Goal: Find contact information: Find contact information

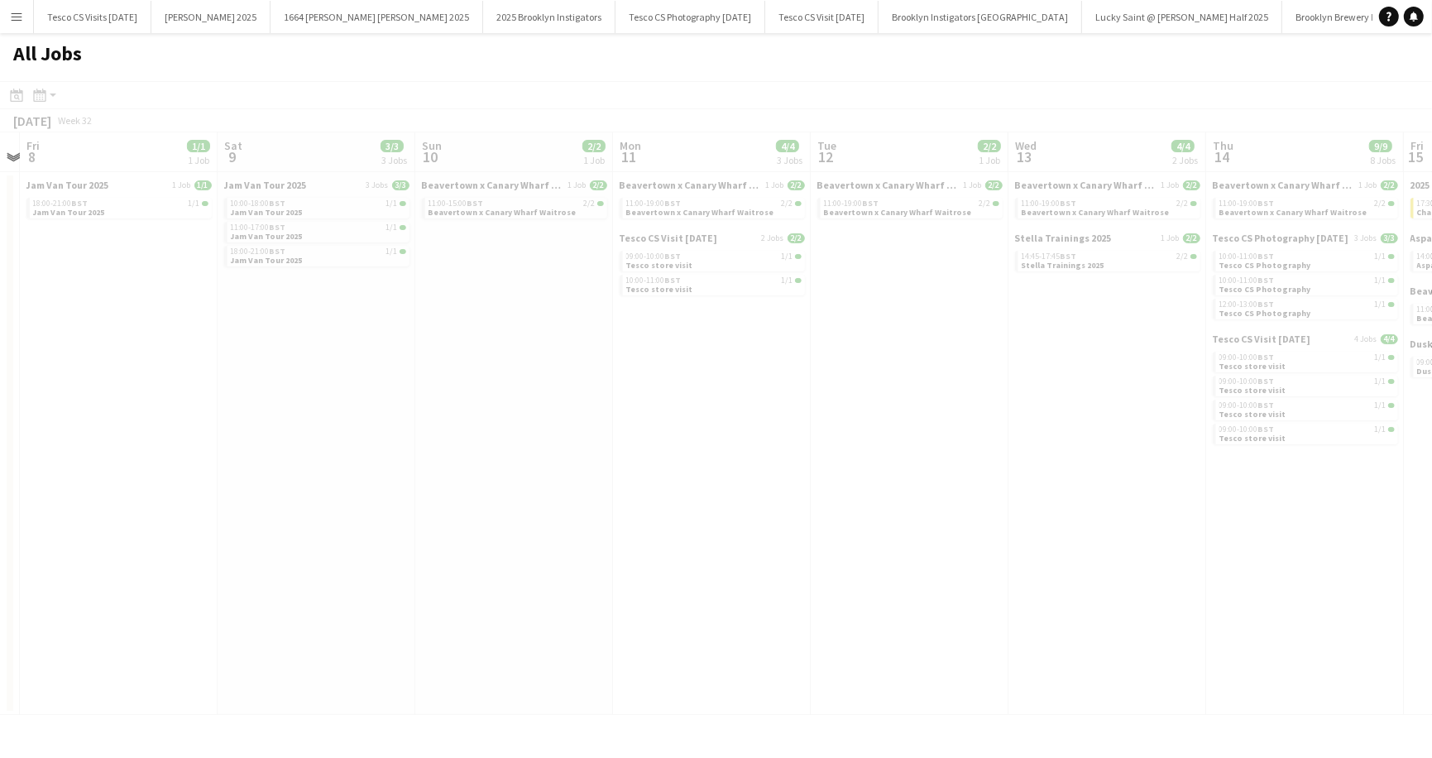
scroll to position [0, 447]
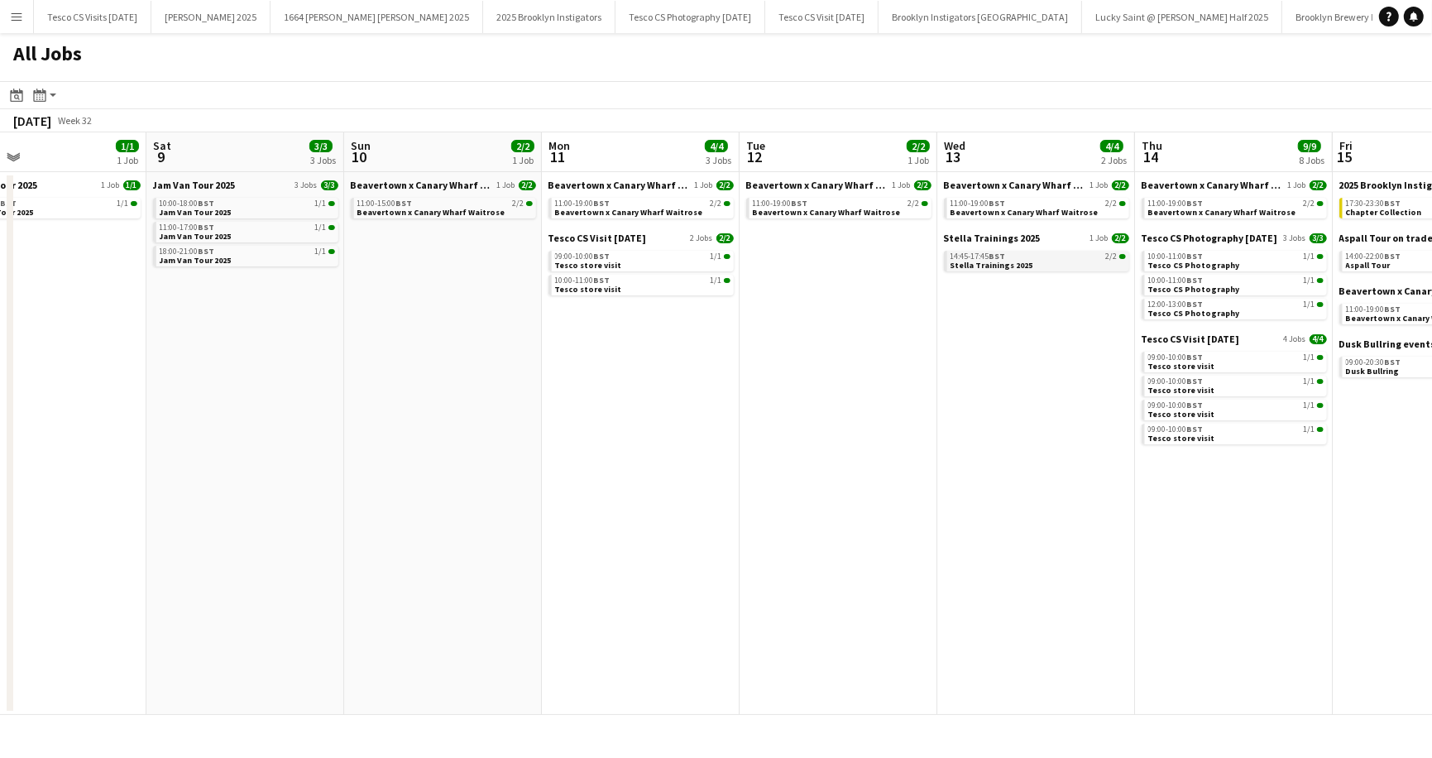
click at [965, 253] on span "14:45-17:45 BST" at bounding box center [978, 256] width 55 height 8
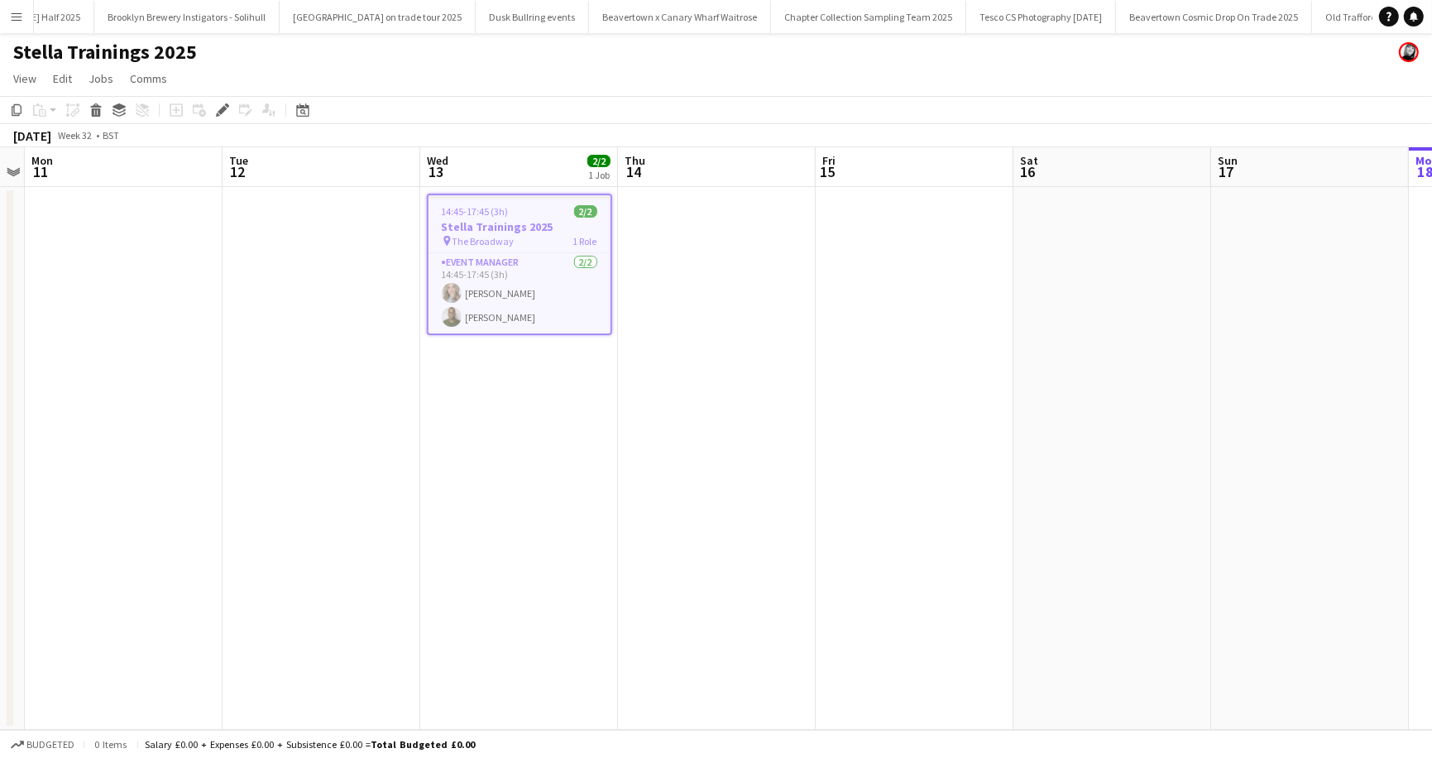
click at [514, 218] on app-job-card "14:45-17:45 (3h) 2/2 Stella Trainings 2025 pin The Broadway 1 Role Event Manage…" at bounding box center [519, 264] width 185 height 141
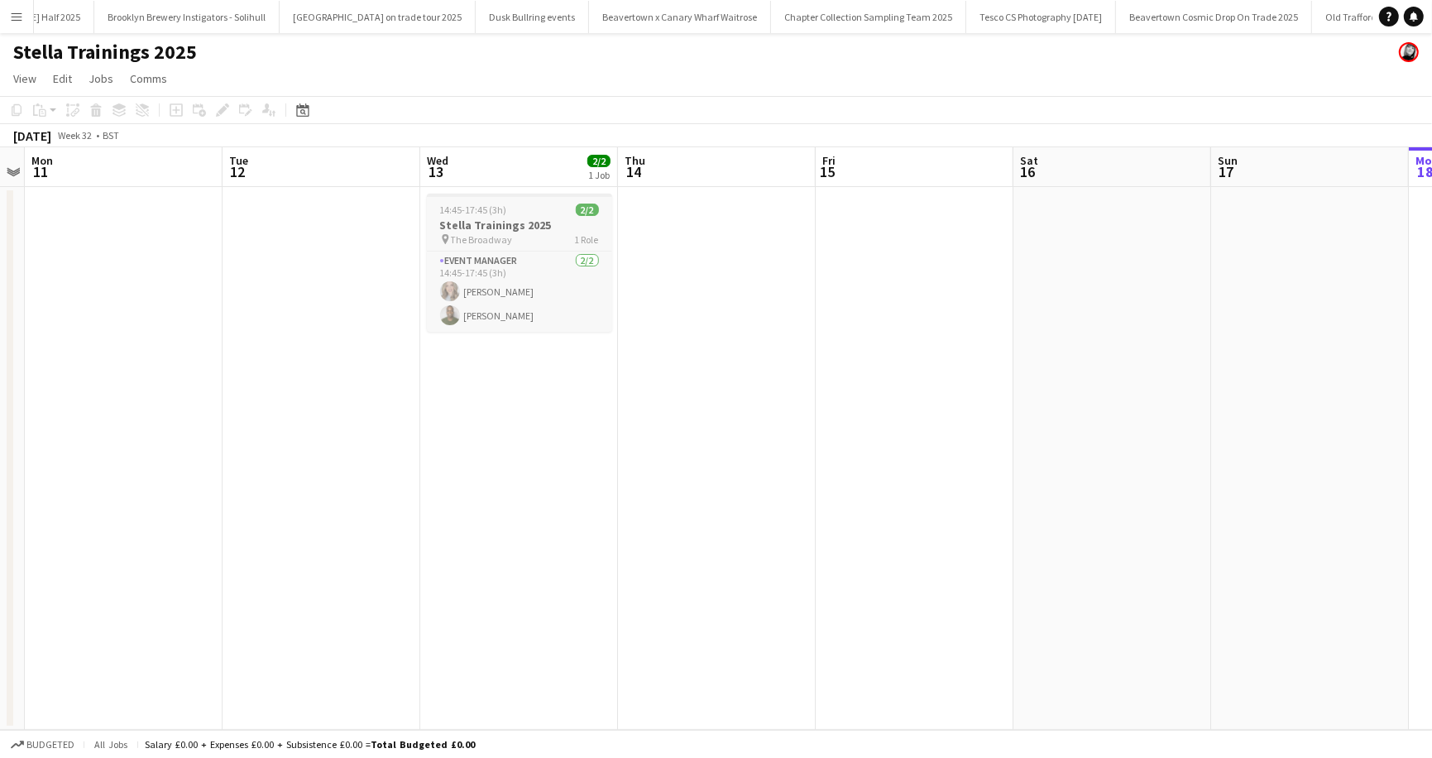
click at [476, 218] on h3 "Stella Trainings 2025" at bounding box center [519, 225] width 185 height 15
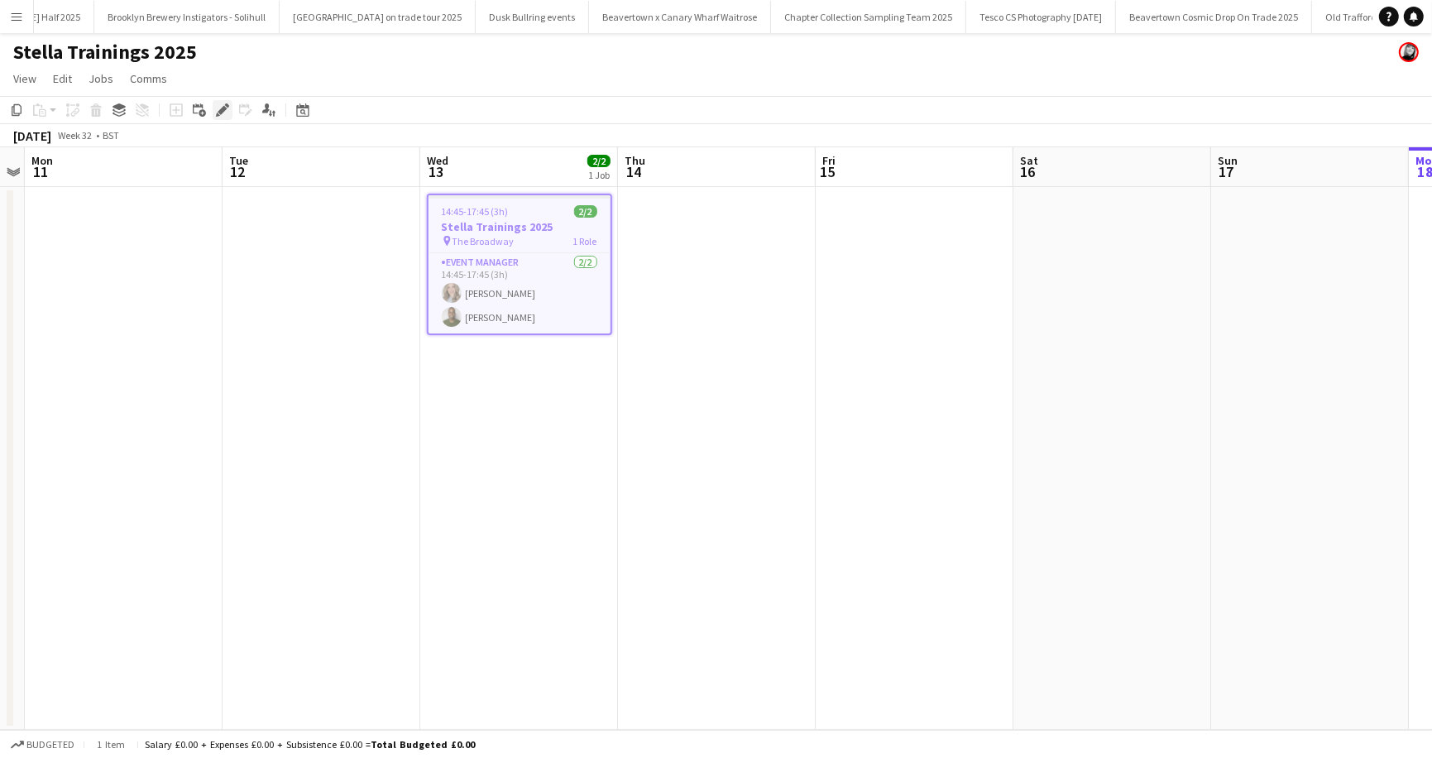
click at [220, 108] on icon "Edit" at bounding box center [222, 109] width 13 height 13
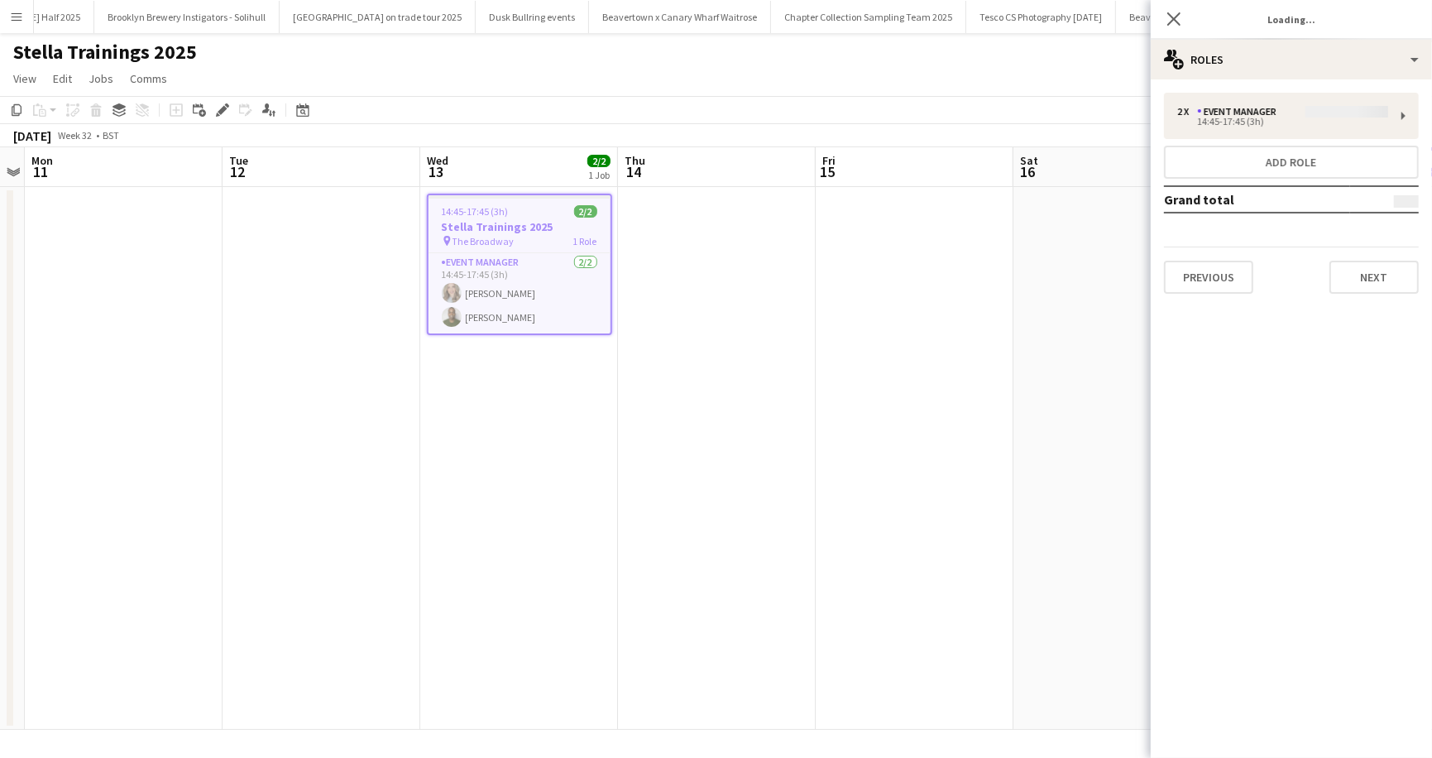
click at [1218, 117] on div "2 x Event Manager 14:45-17:45 (3h) Add role Grand total Previous Next" at bounding box center [1291, 193] width 281 height 201
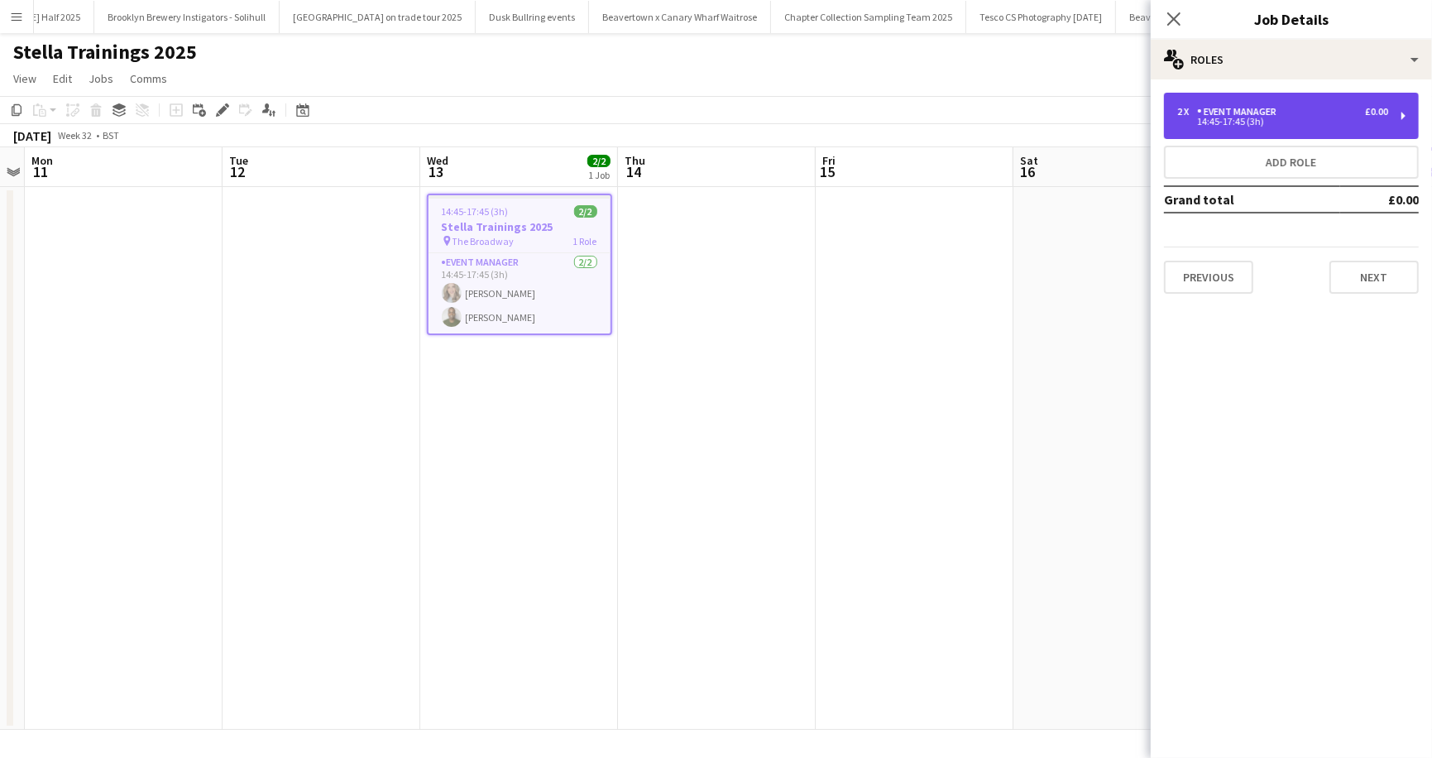
click at [1218, 117] on div "Event Manager" at bounding box center [1240, 112] width 86 height 12
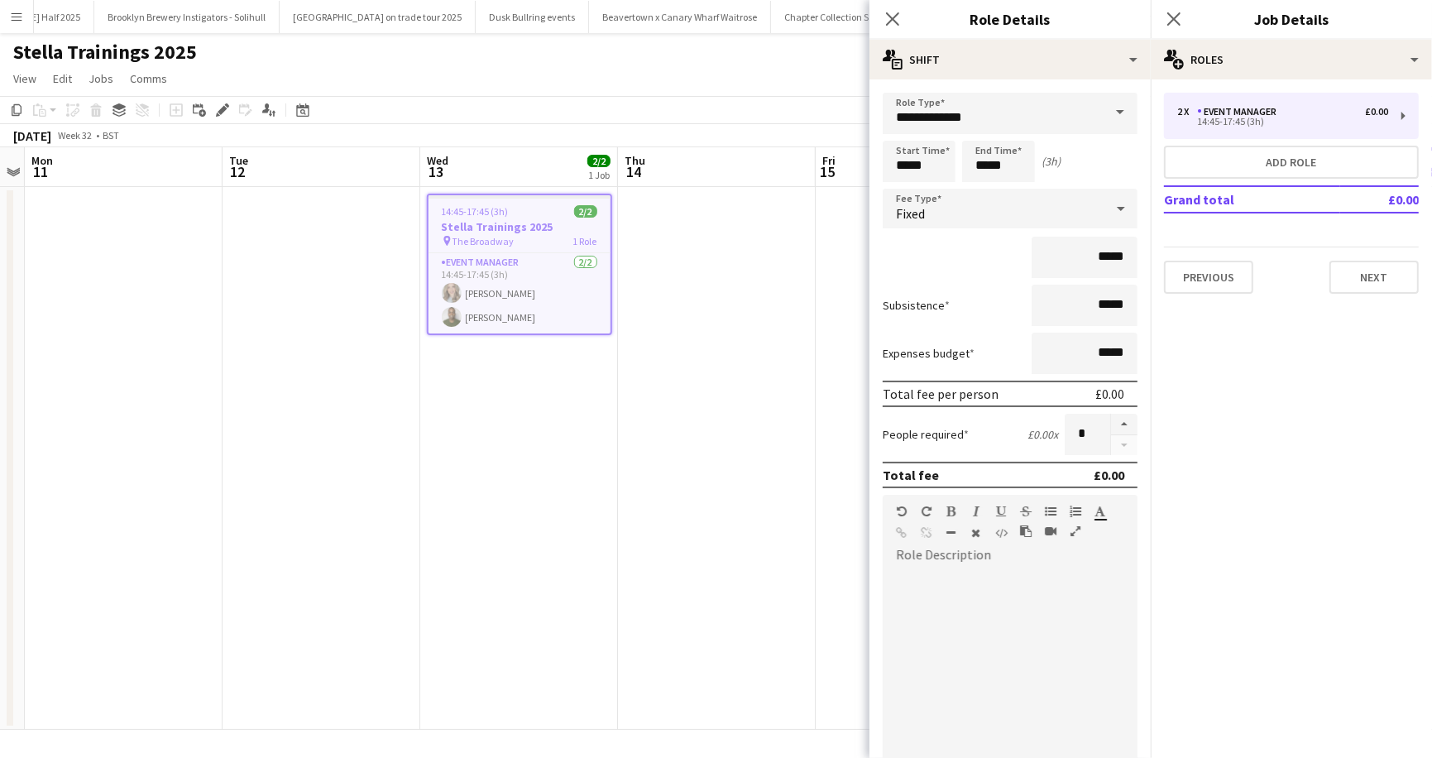
click at [744, 237] on app-date-cell at bounding box center [717, 458] width 198 height 543
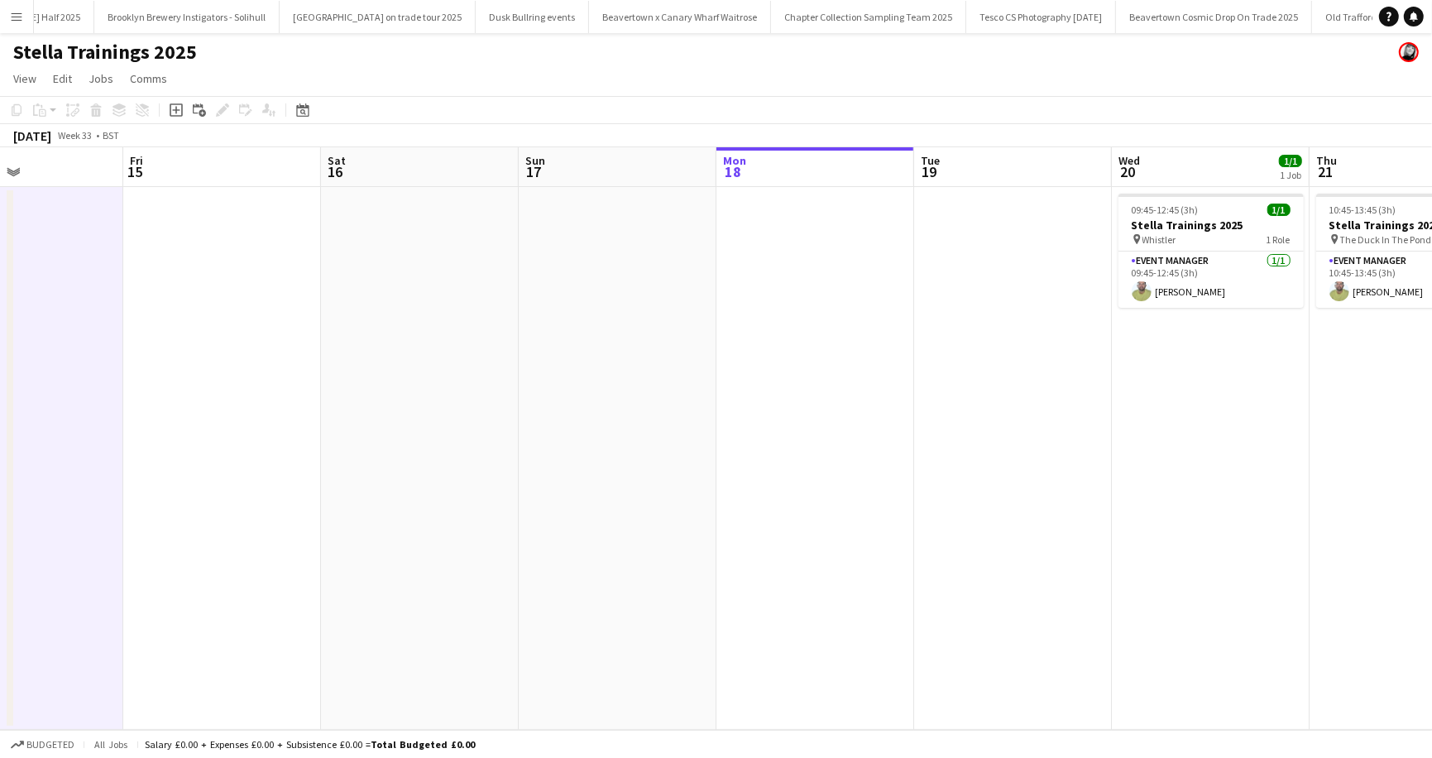
scroll to position [0, 478]
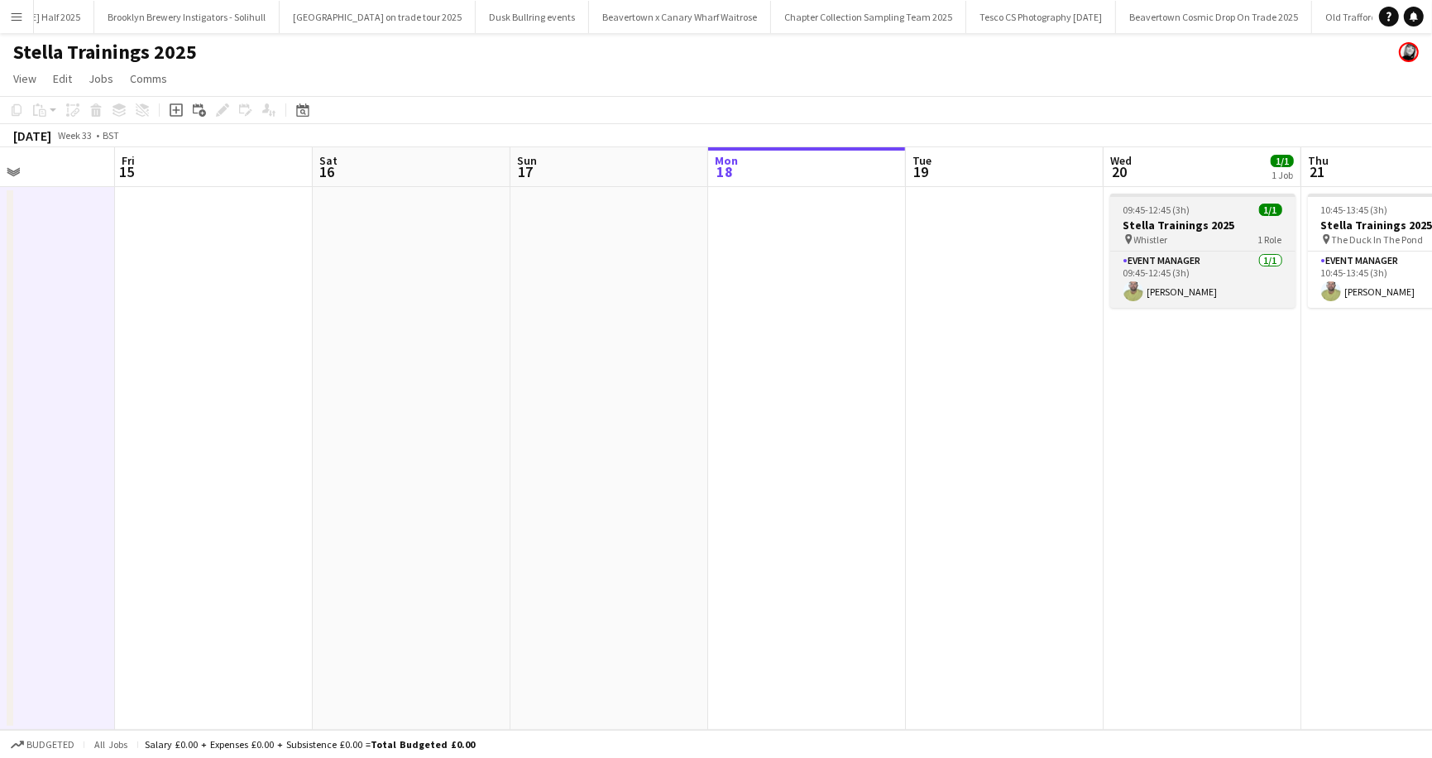
click at [1150, 224] on h3 "Stella Trainings 2025" at bounding box center [1202, 225] width 185 height 15
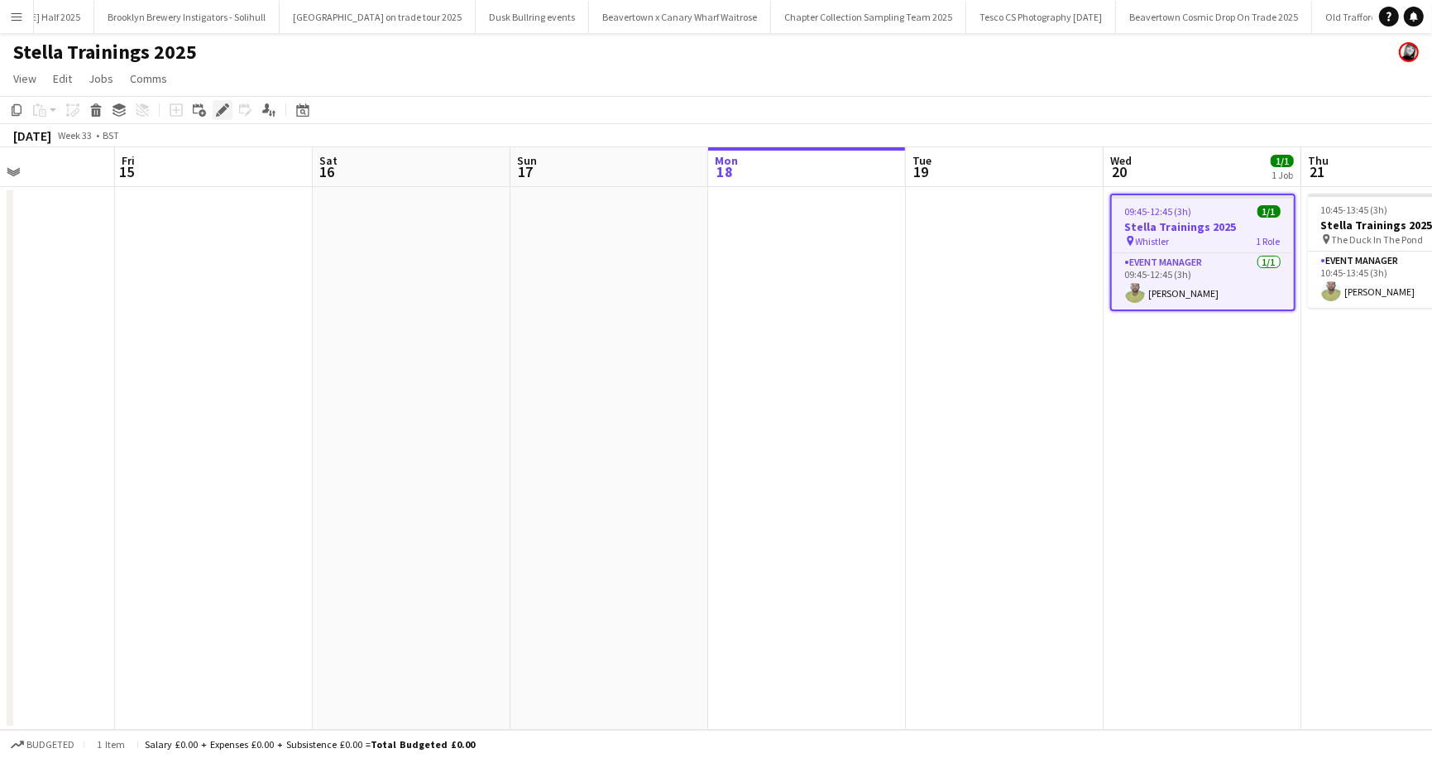
click at [223, 108] on icon at bounding box center [222, 110] width 9 height 9
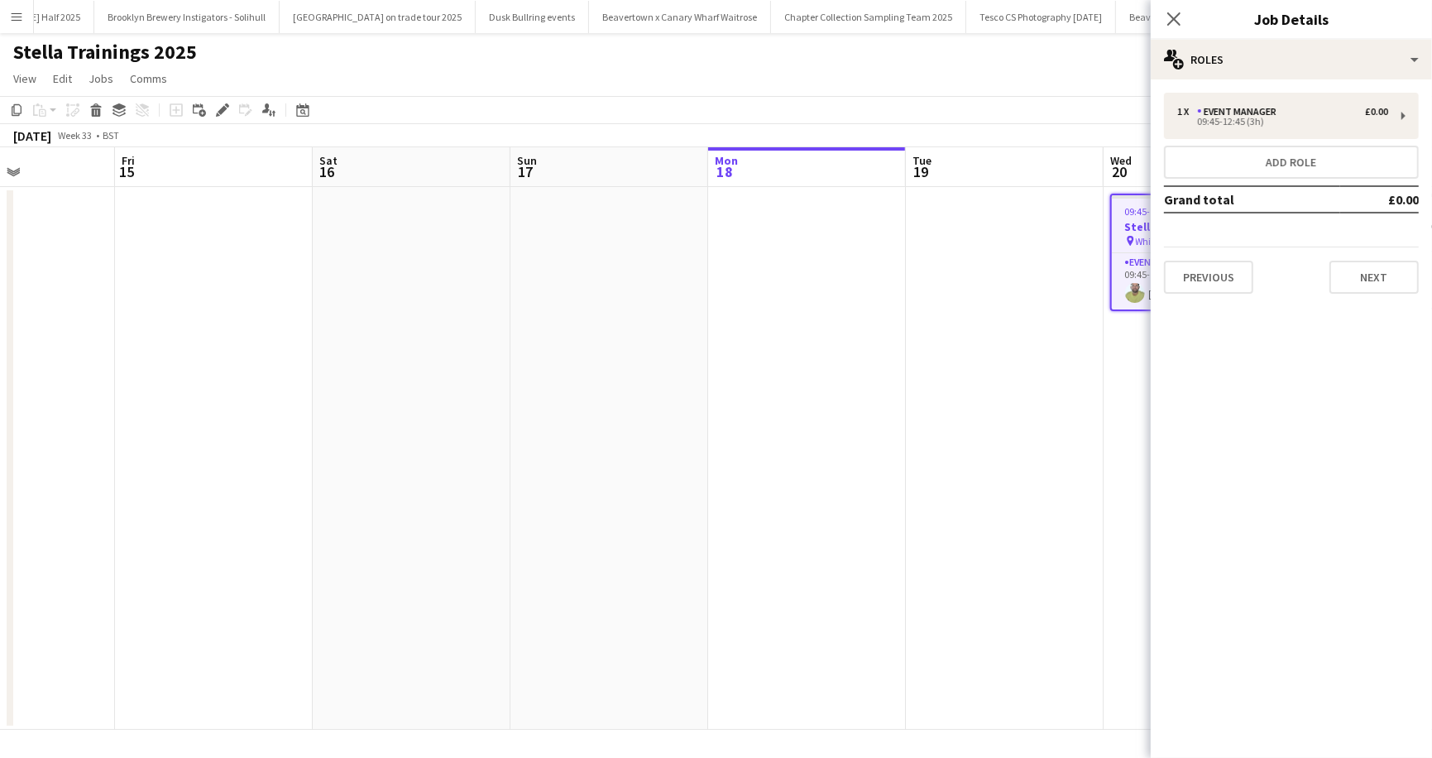
click at [994, 70] on app-page-menu "View Day view expanded Day view collapsed Month view Date picker Jump to [DATE]…" at bounding box center [716, 80] width 1432 height 31
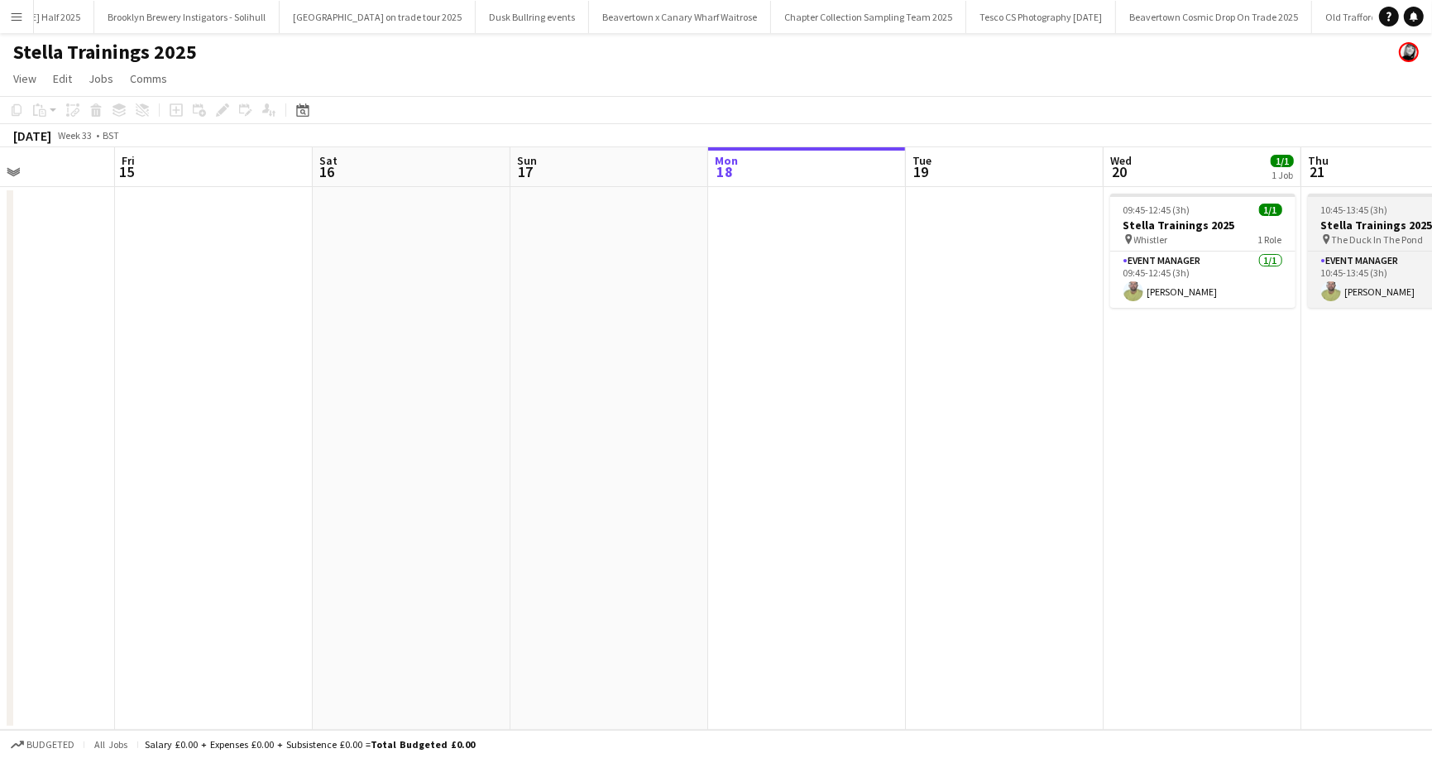
click at [1344, 211] on span "10:45-13:45 (3h)" at bounding box center [1354, 210] width 67 height 12
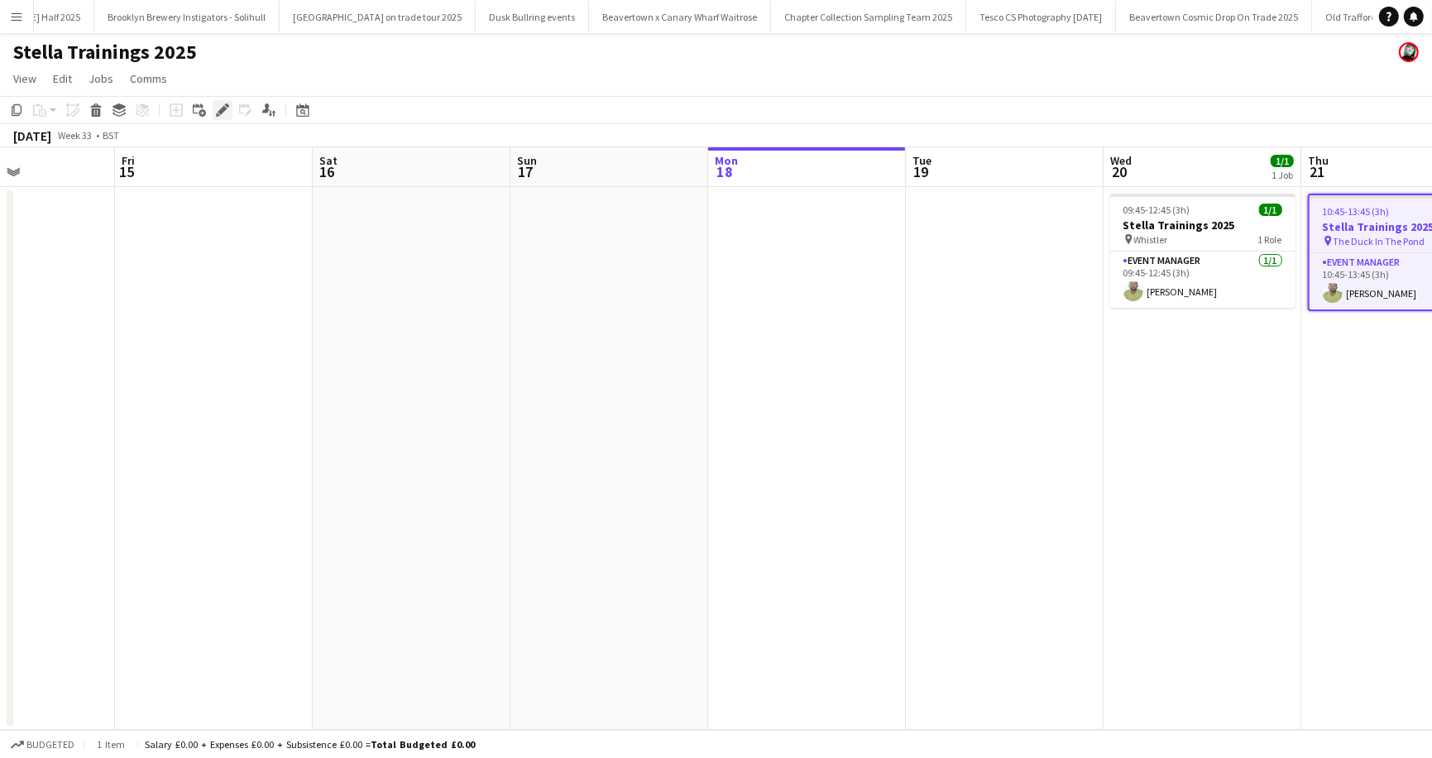
click at [222, 109] on icon at bounding box center [222, 110] width 9 height 9
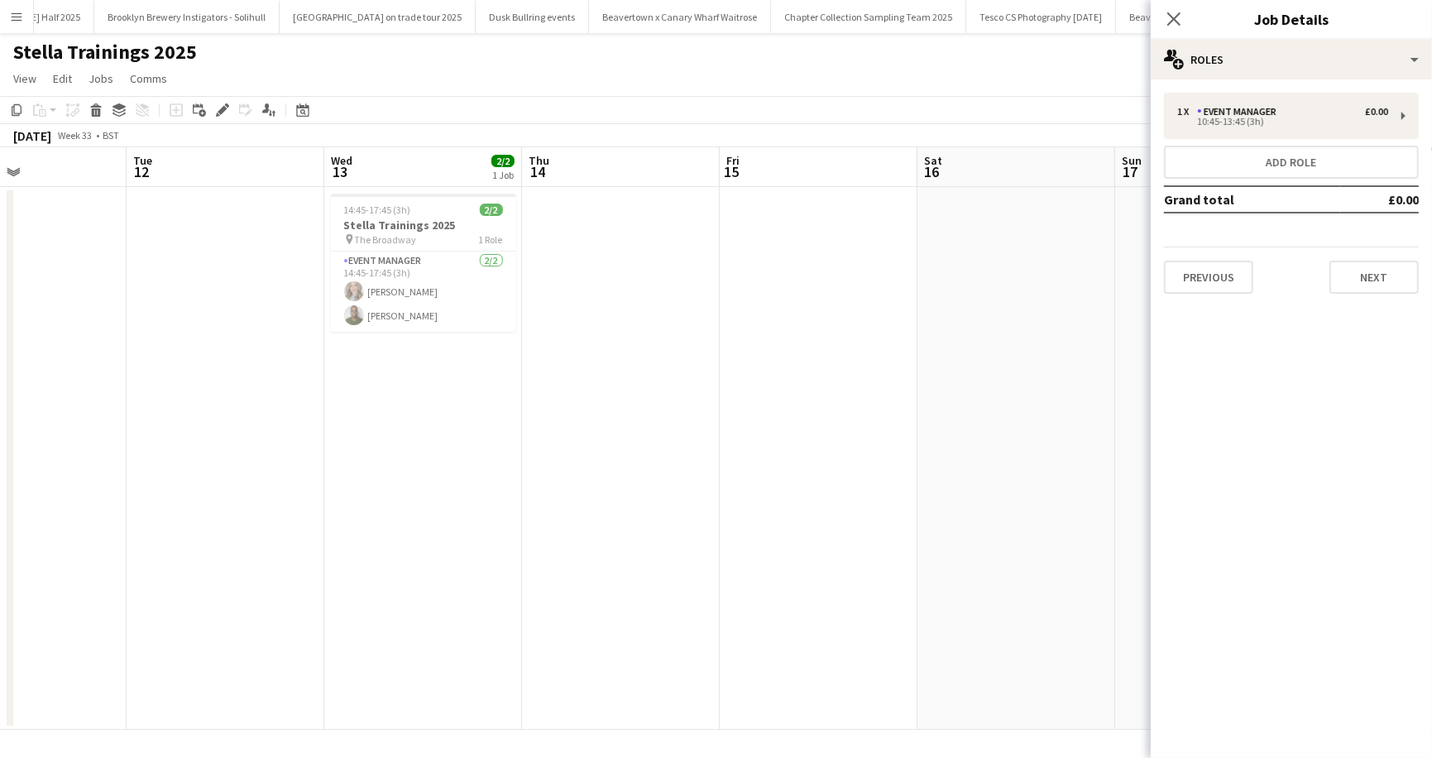
scroll to position [0, 666]
click at [419, 46] on div "Stella Trainings 2025" at bounding box center [716, 48] width 1432 height 31
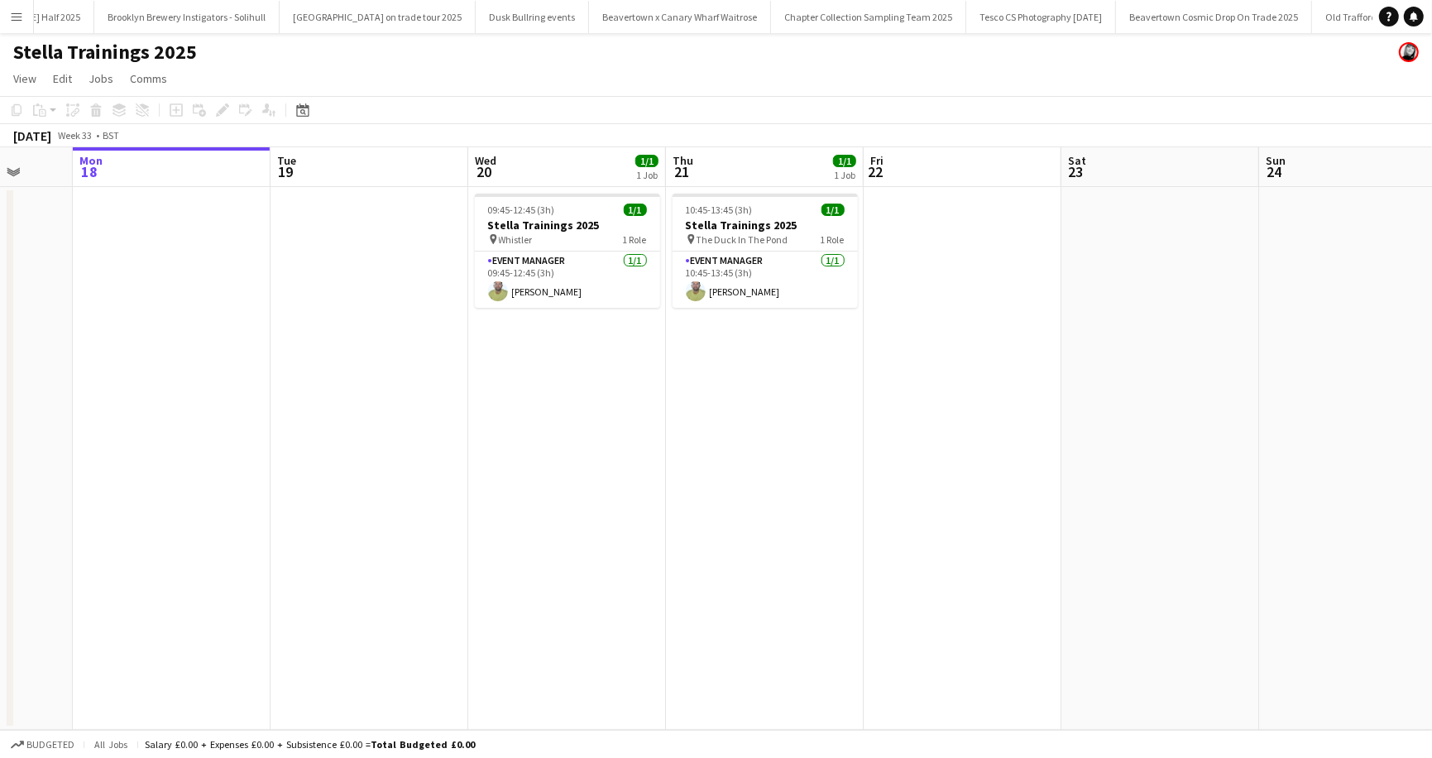
scroll to position [0, 722]
click at [515, 285] on app-card-role "Event Manager [DATE] 09:45-12:45 (3h) [PERSON_NAME]" at bounding box center [563, 280] width 185 height 56
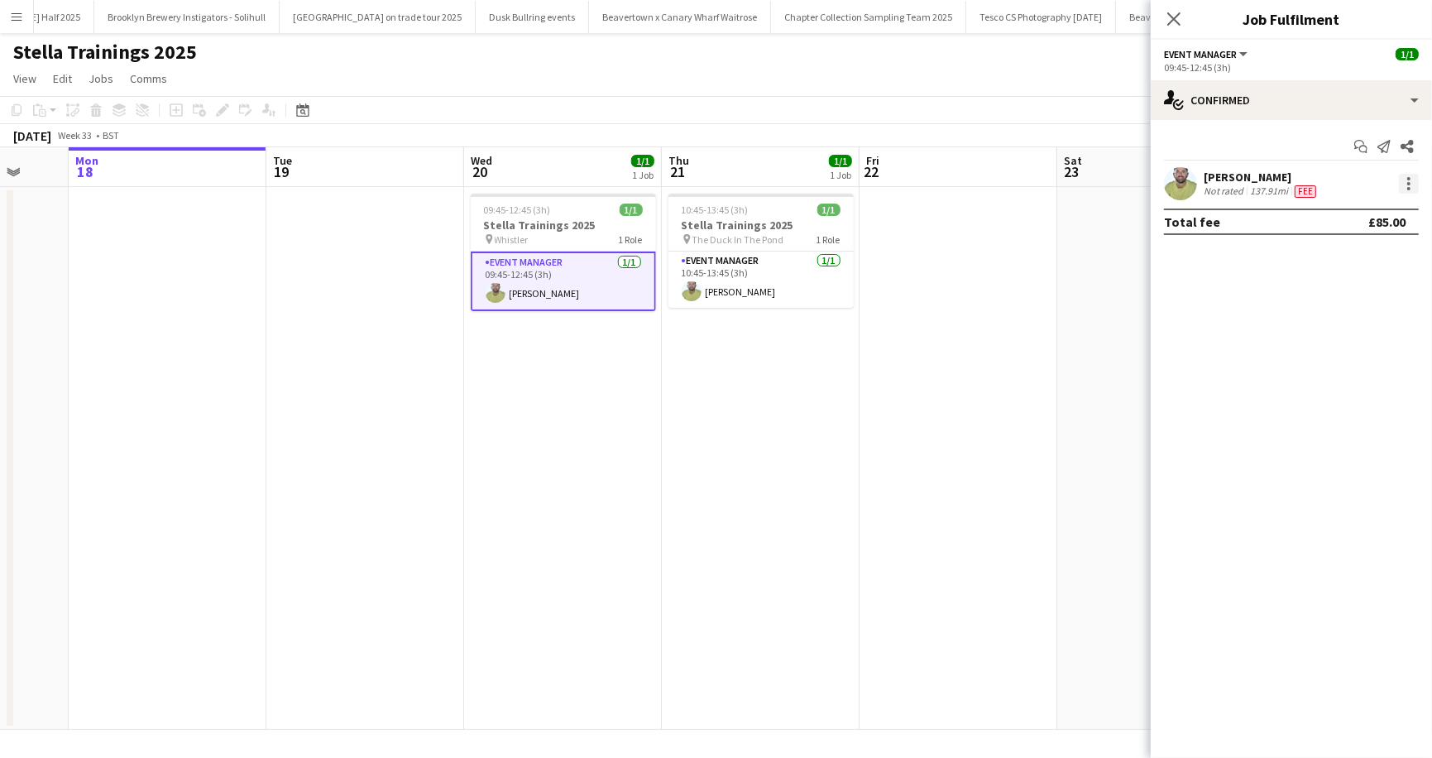
click at [1407, 177] on div at bounding box center [1408, 178] width 3 height 3
click at [1357, 216] on span "Edit fee" at bounding box center [1355, 214] width 103 height 15
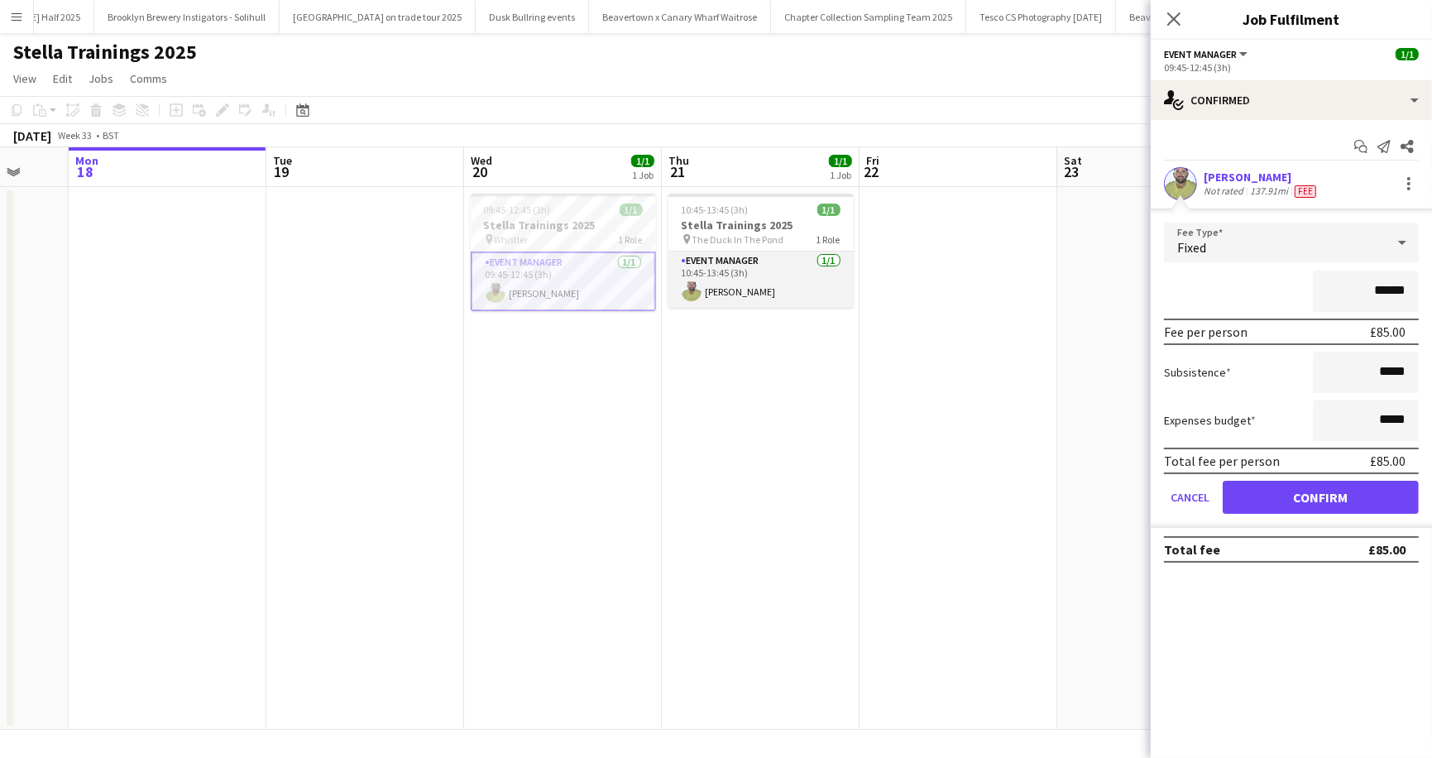
click at [753, 286] on app-card-role "Event Manager [DATE] 10:45-13:45 (3h) [PERSON_NAME]" at bounding box center [760, 280] width 185 height 56
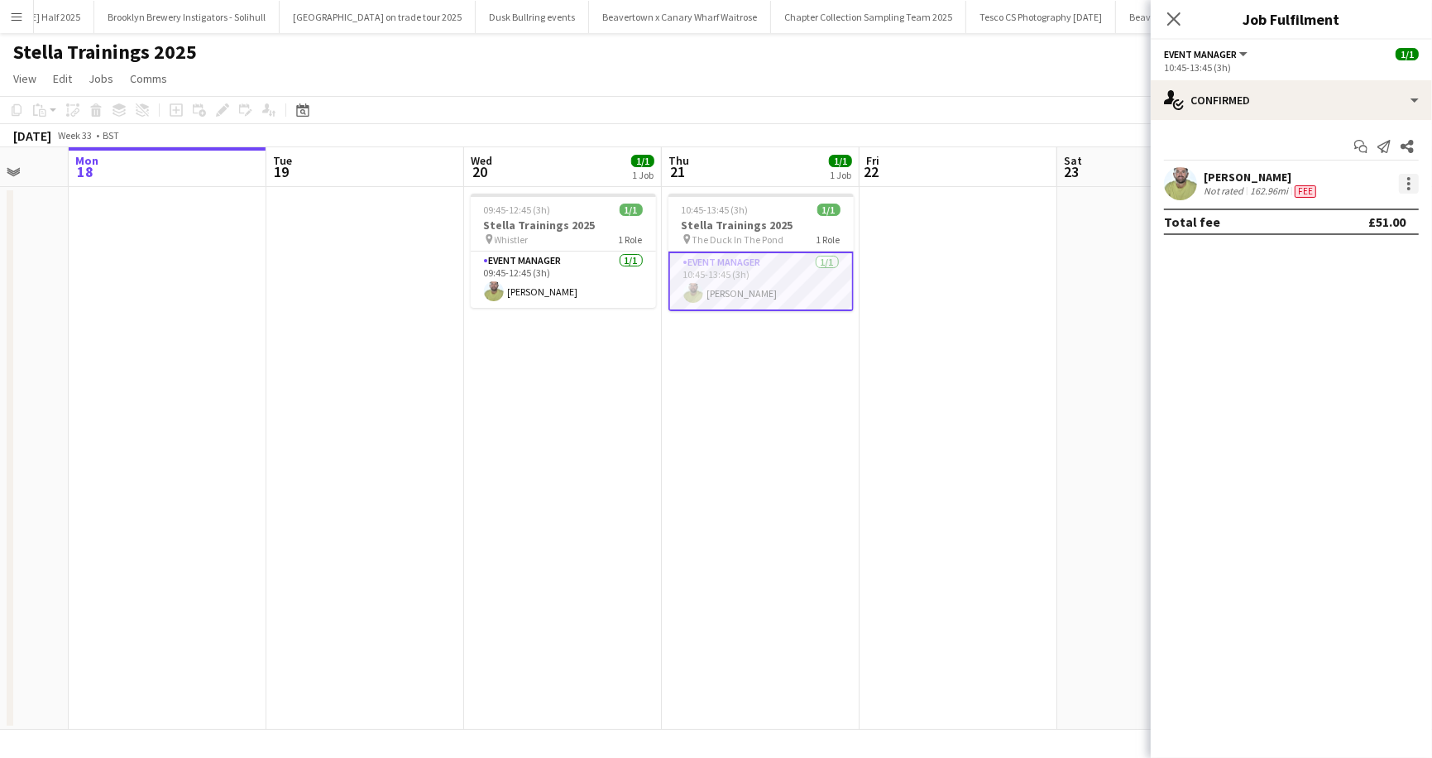
click at [1414, 188] on div at bounding box center [1409, 184] width 20 height 20
click at [1384, 208] on span "Edit fee" at bounding box center [1355, 214] width 103 height 15
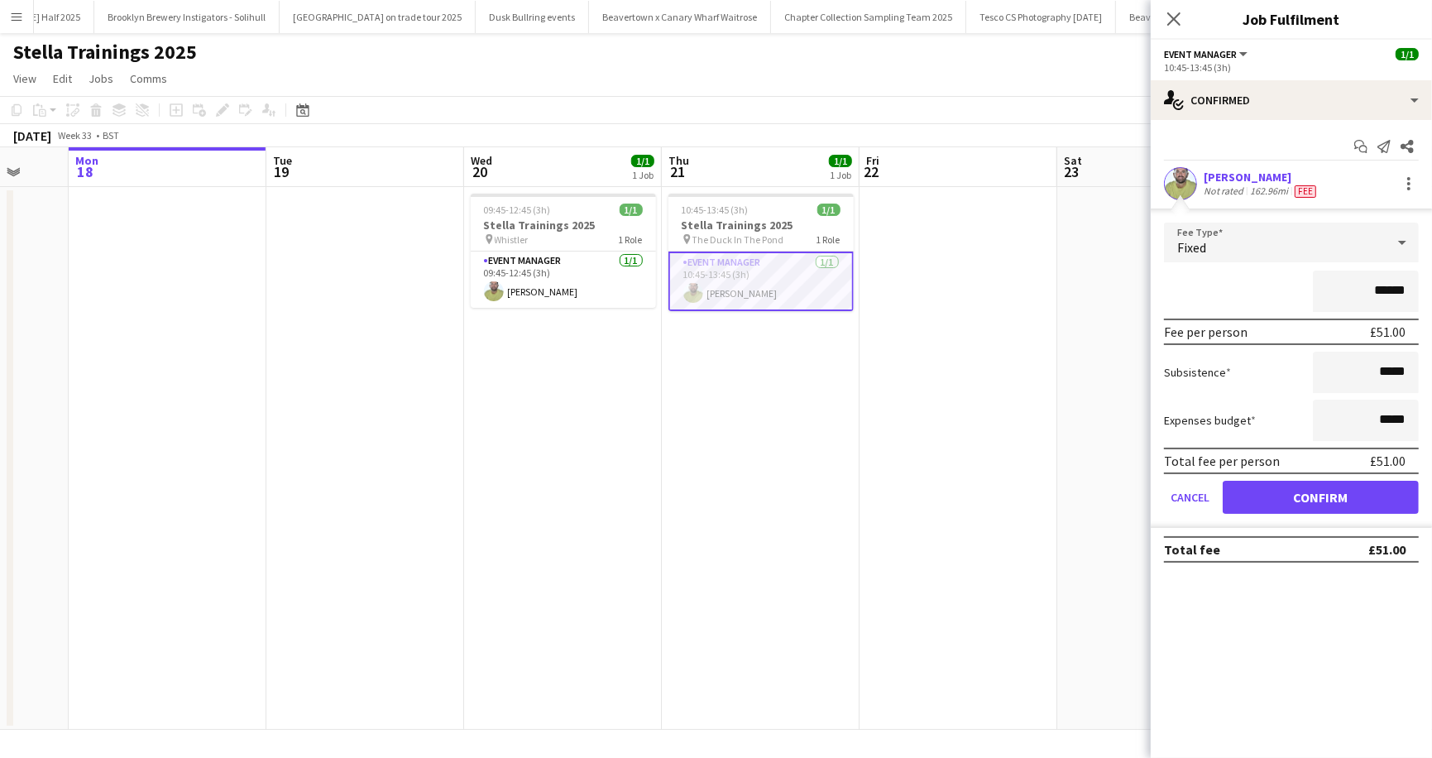
click at [946, 79] on app-page-menu "View Day view expanded Day view collapsed Month view Date picker Jump to [DATE]…" at bounding box center [716, 80] width 1432 height 31
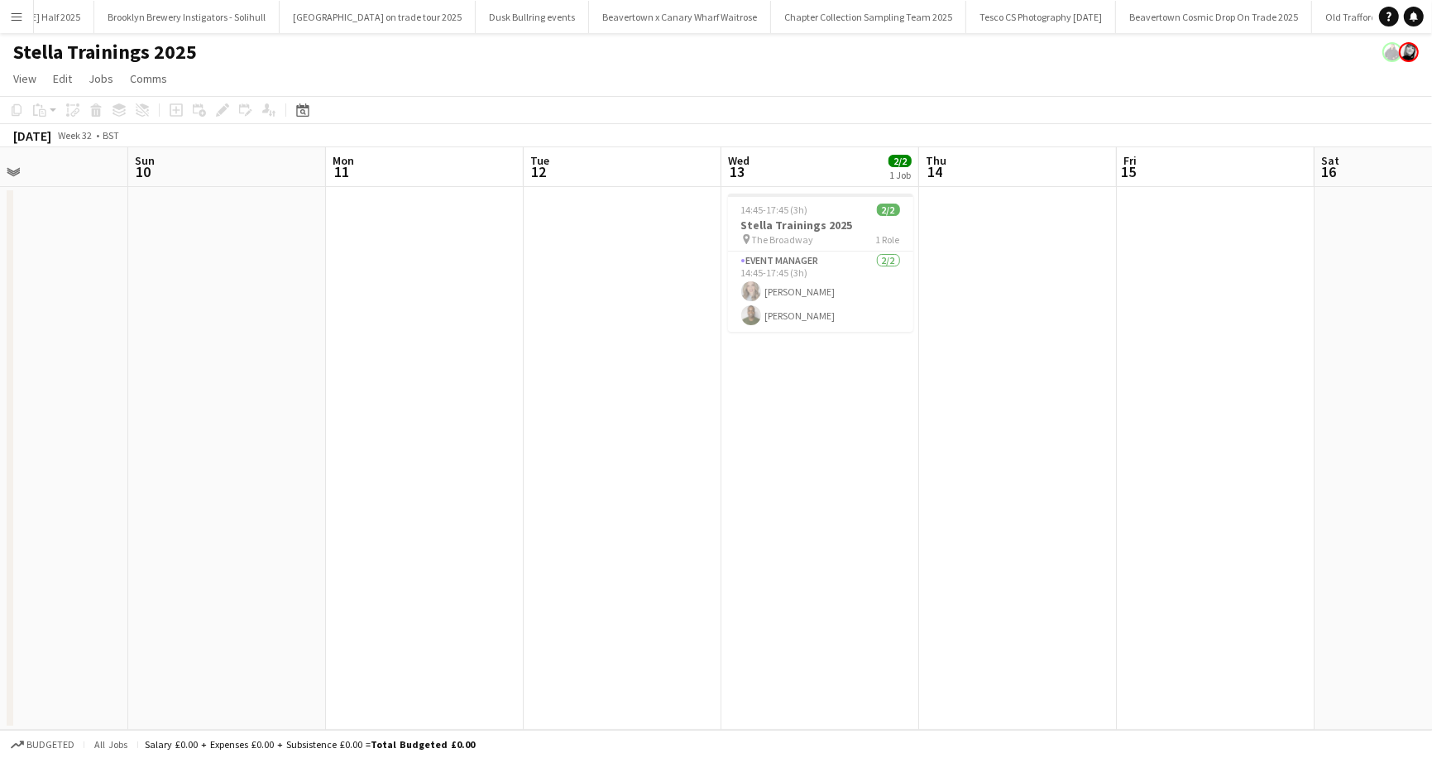
scroll to position [0, 383]
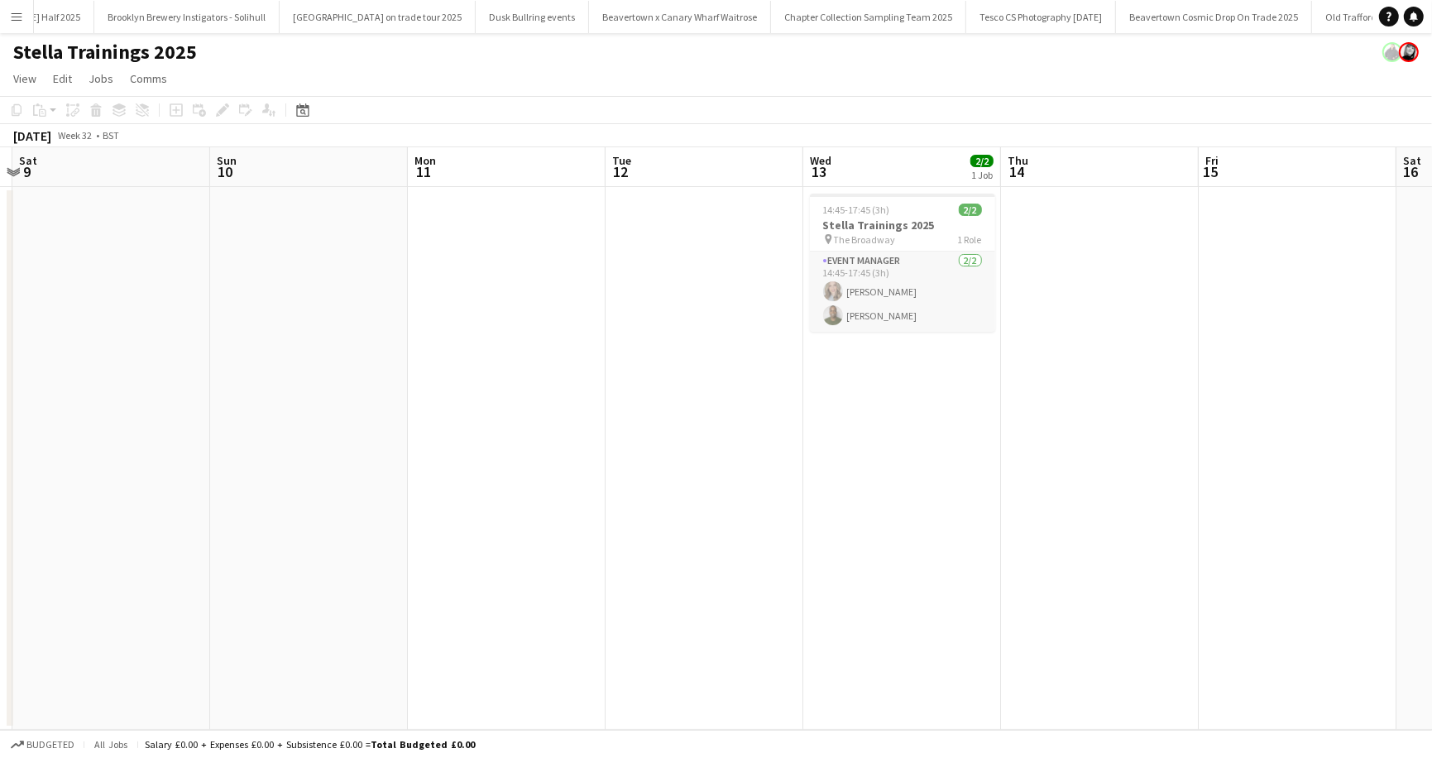
click at [885, 309] on app-card-role "Event Manager [DATE] 14:45-17:45 (3h) [PERSON_NAME] [PERSON_NAME]" at bounding box center [902, 292] width 185 height 80
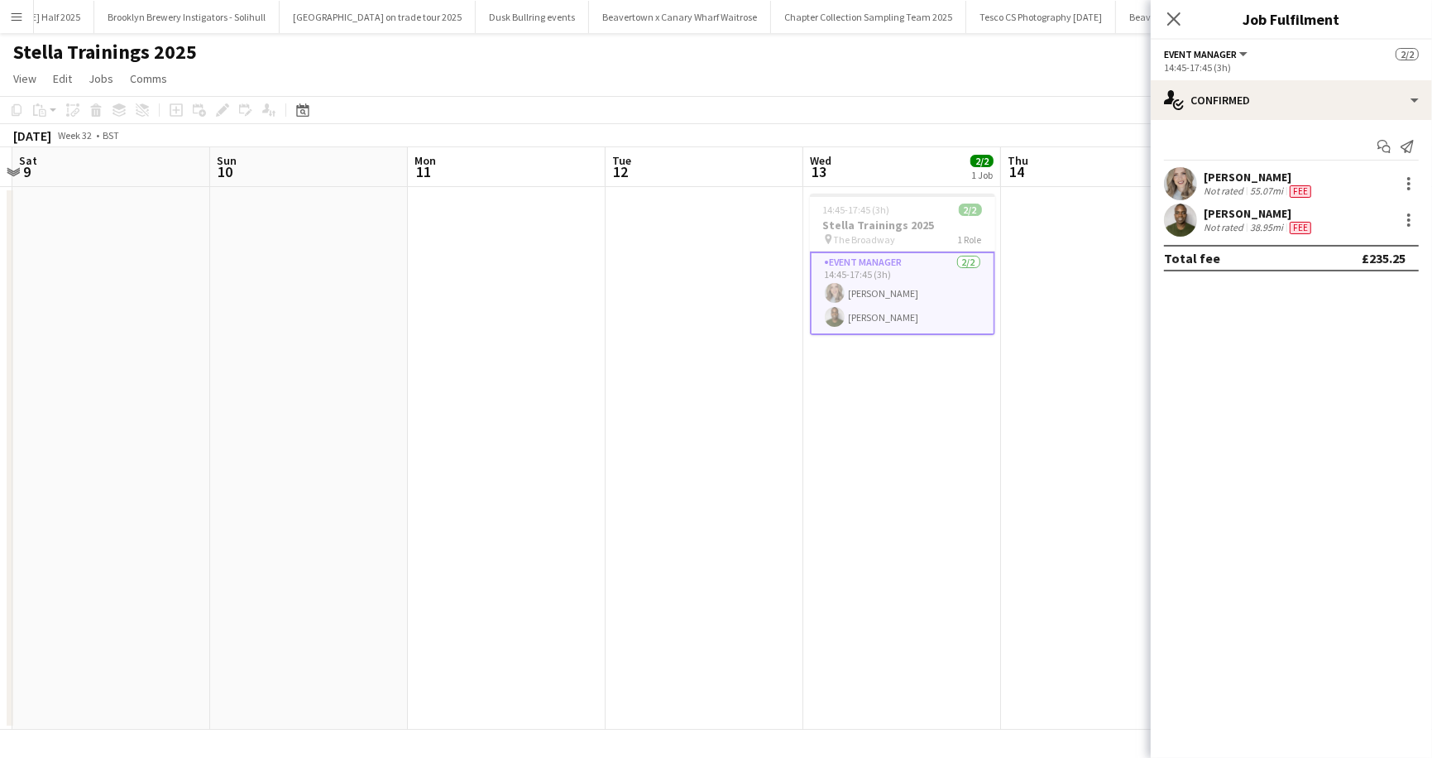
click at [1258, 227] on div "38.95mi" at bounding box center [1267, 227] width 40 height 13
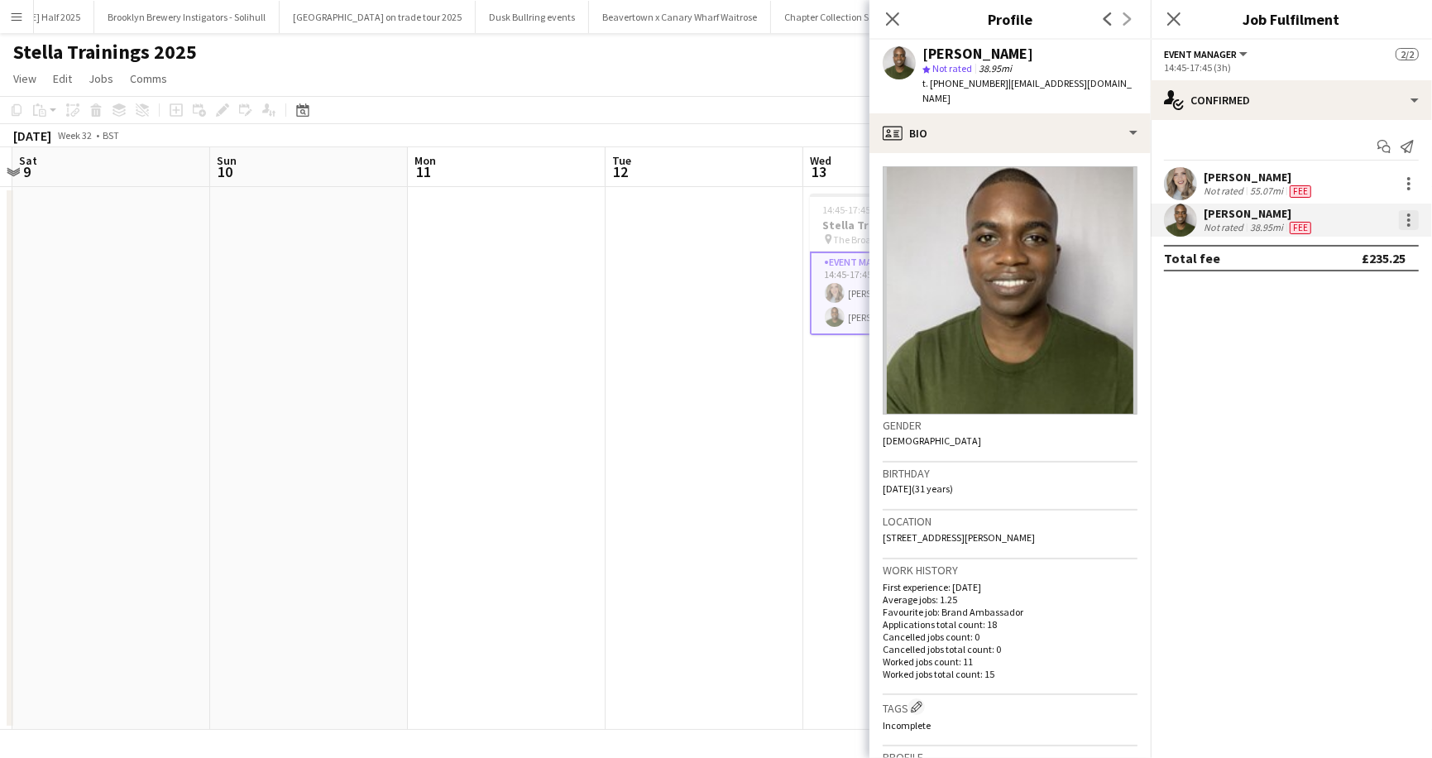
click at [1405, 218] on div at bounding box center [1409, 220] width 20 height 20
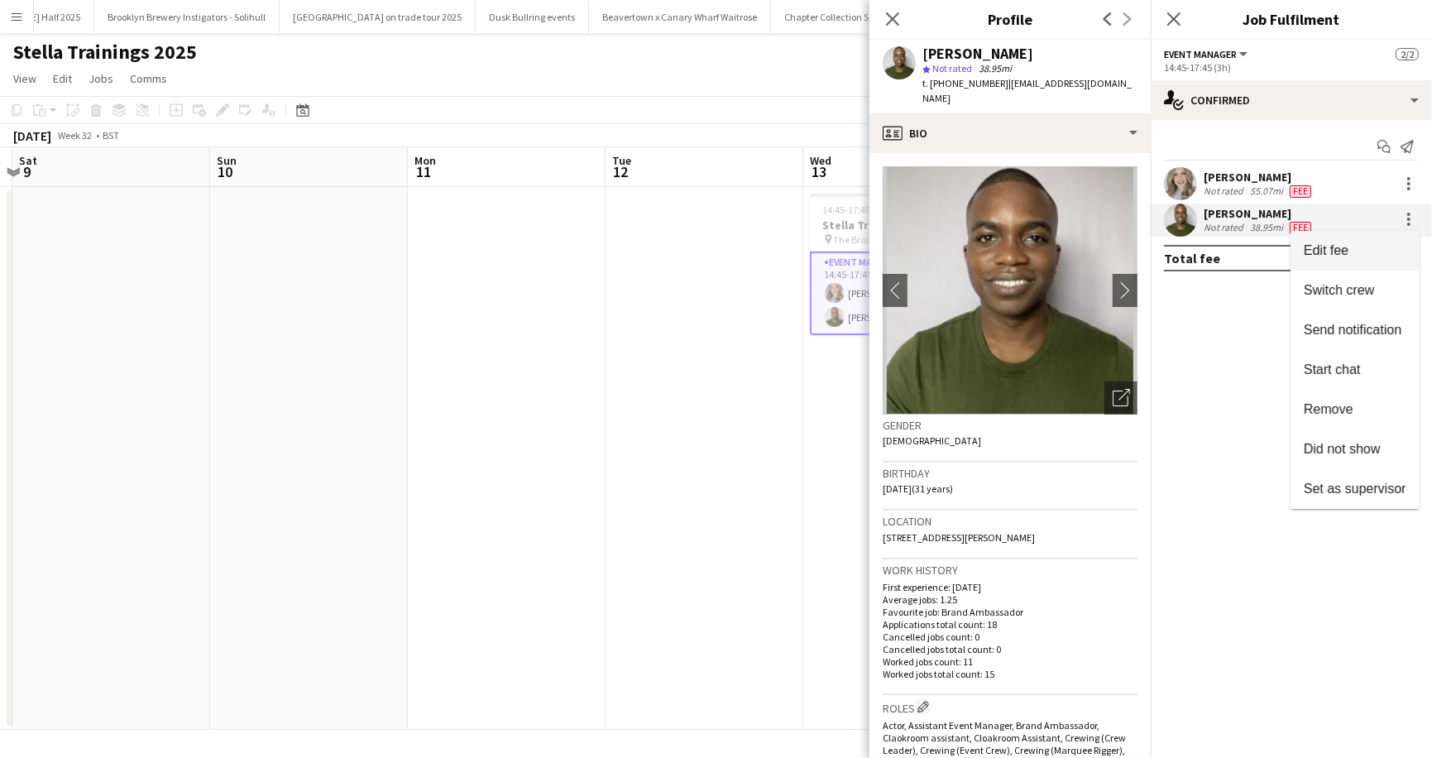
click at [1366, 255] on span "Edit fee" at bounding box center [1355, 250] width 103 height 15
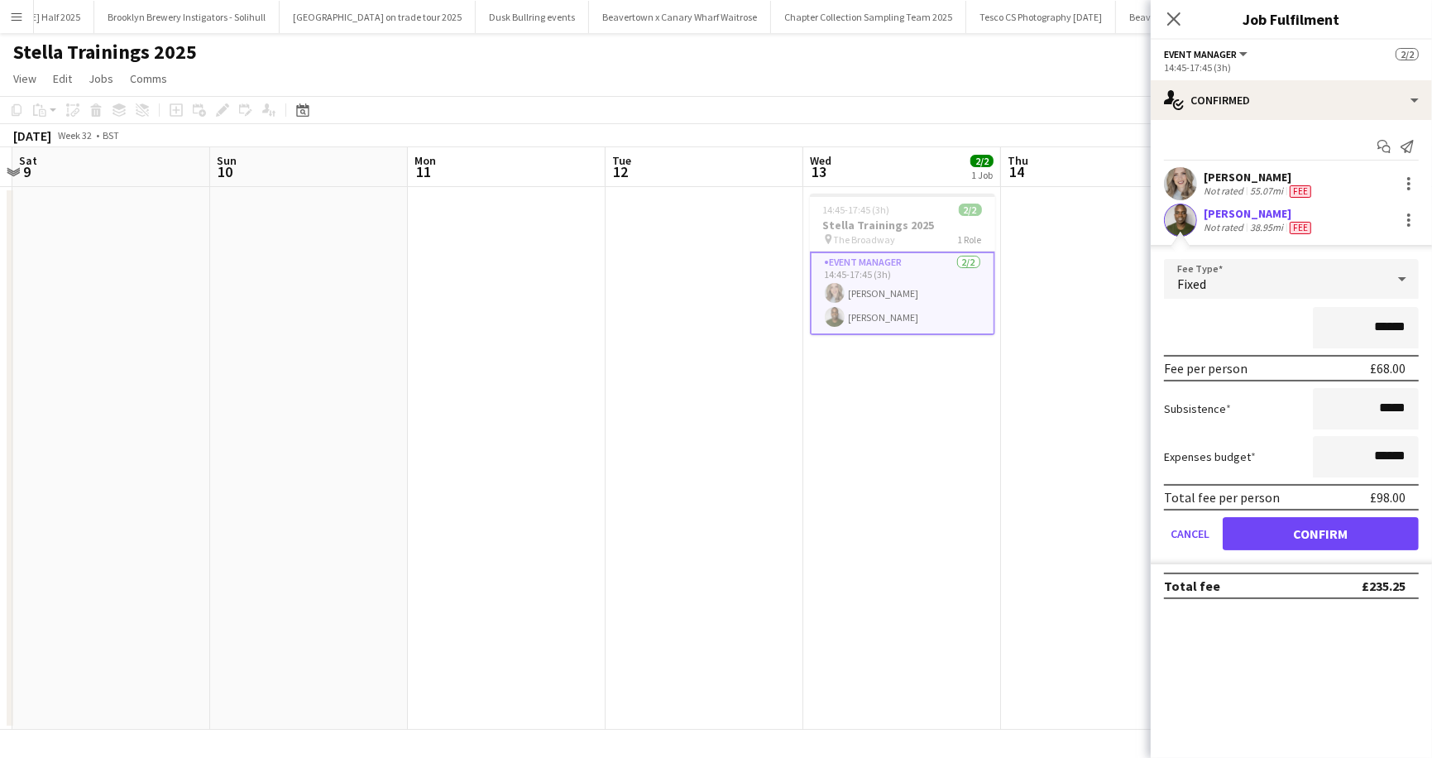
click at [1269, 170] on div "[PERSON_NAME]" at bounding box center [1259, 177] width 111 height 15
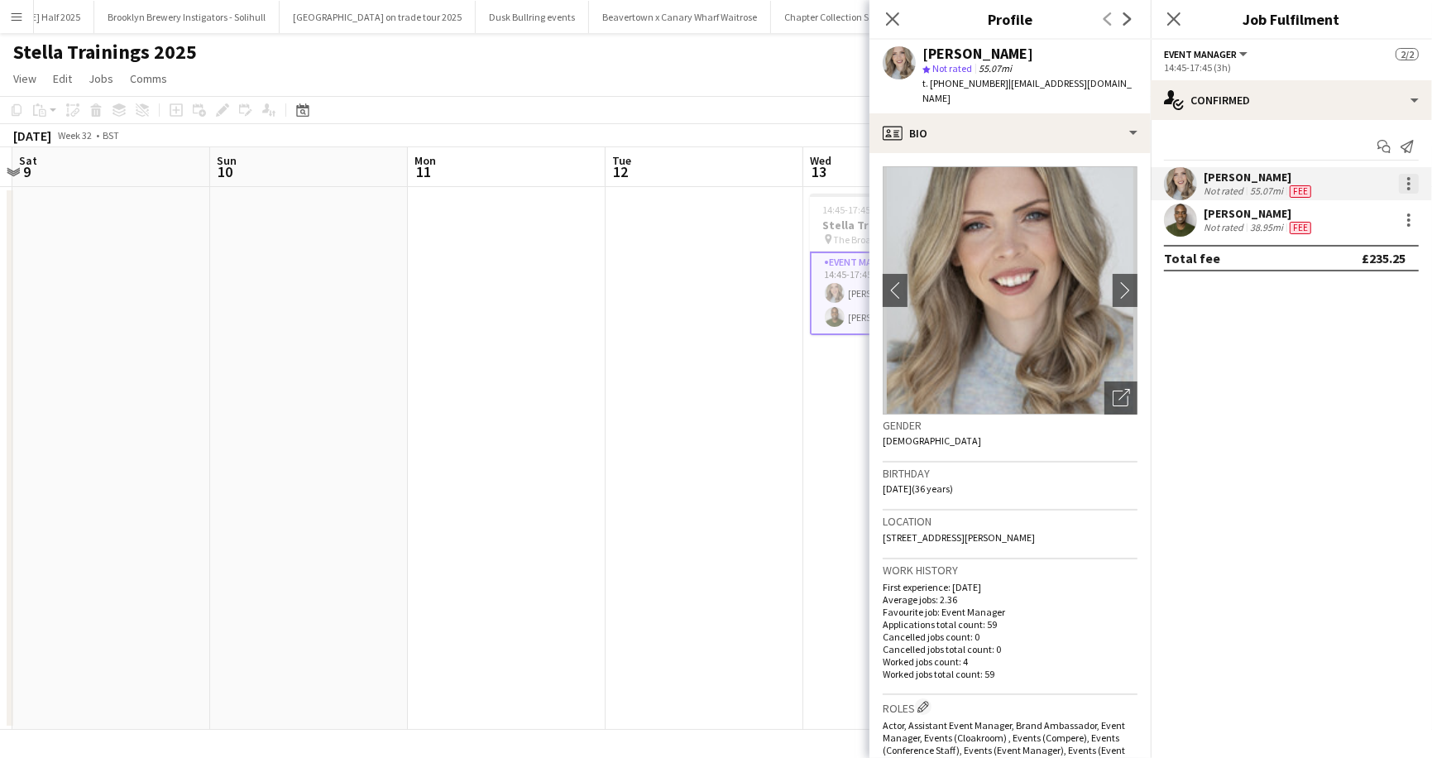
click at [1409, 183] on div at bounding box center [1408, 183] width 3 height 3
click at [1384, 221] on span "Edit fee" at bounding box center [1355, 214] width 103 height 15
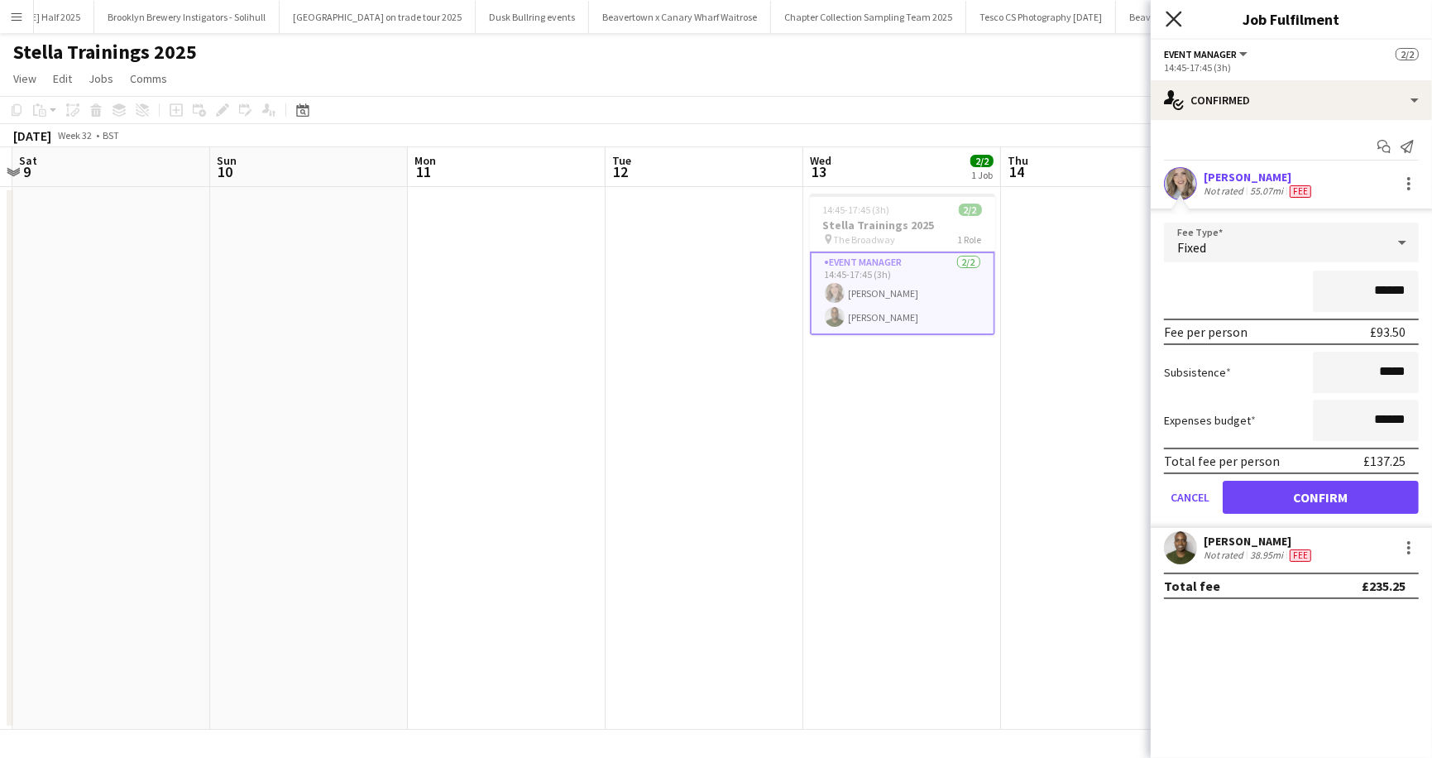
click at [1176, 13] on icon "Close pop-in" at bounding box center [1174, 19] width 16 height 16
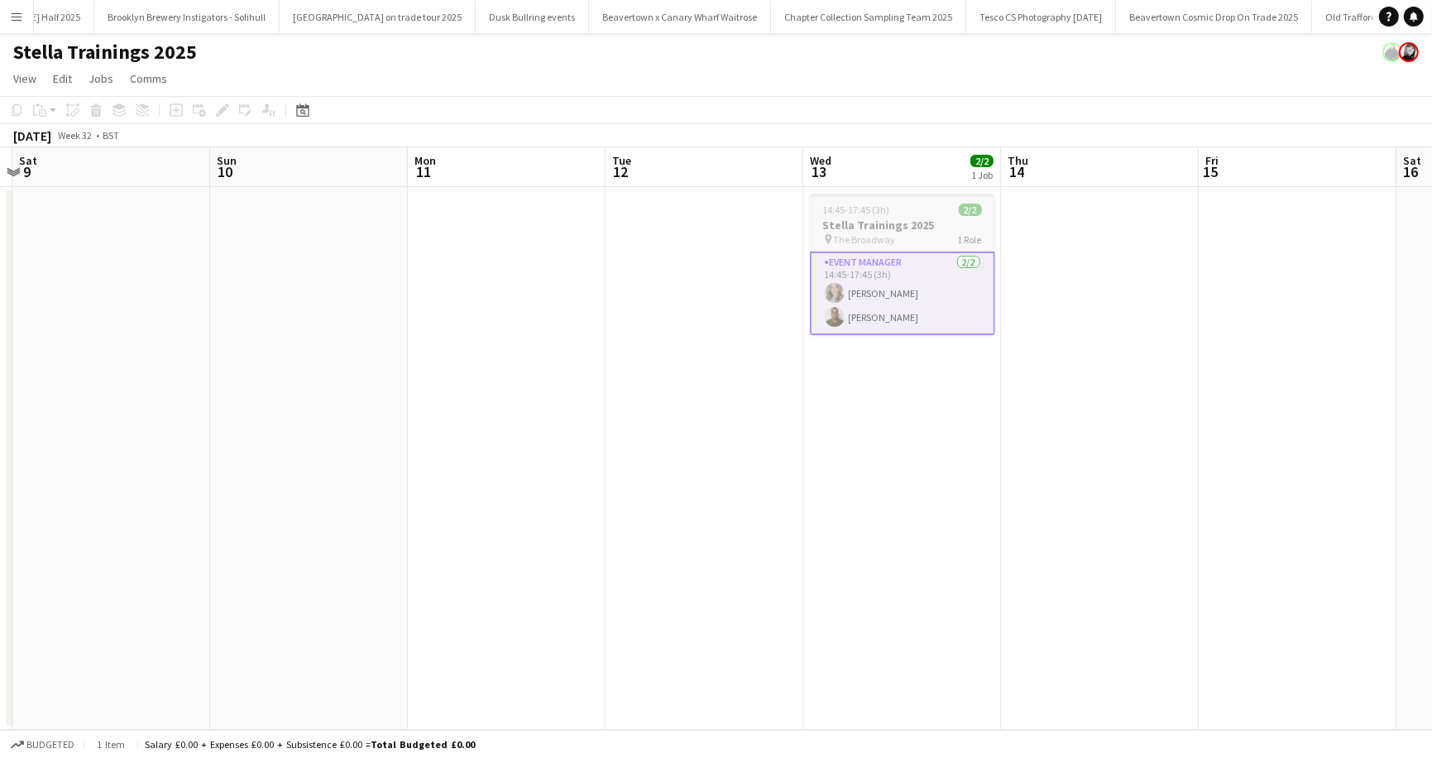
click at [882, 227] on h3 "Stella Trainings 2025" at bounding box center [902, 225] width 185 height 15
click at [780, 338] on app-date-cell at bounding box center [705, 458] width 198 height 543
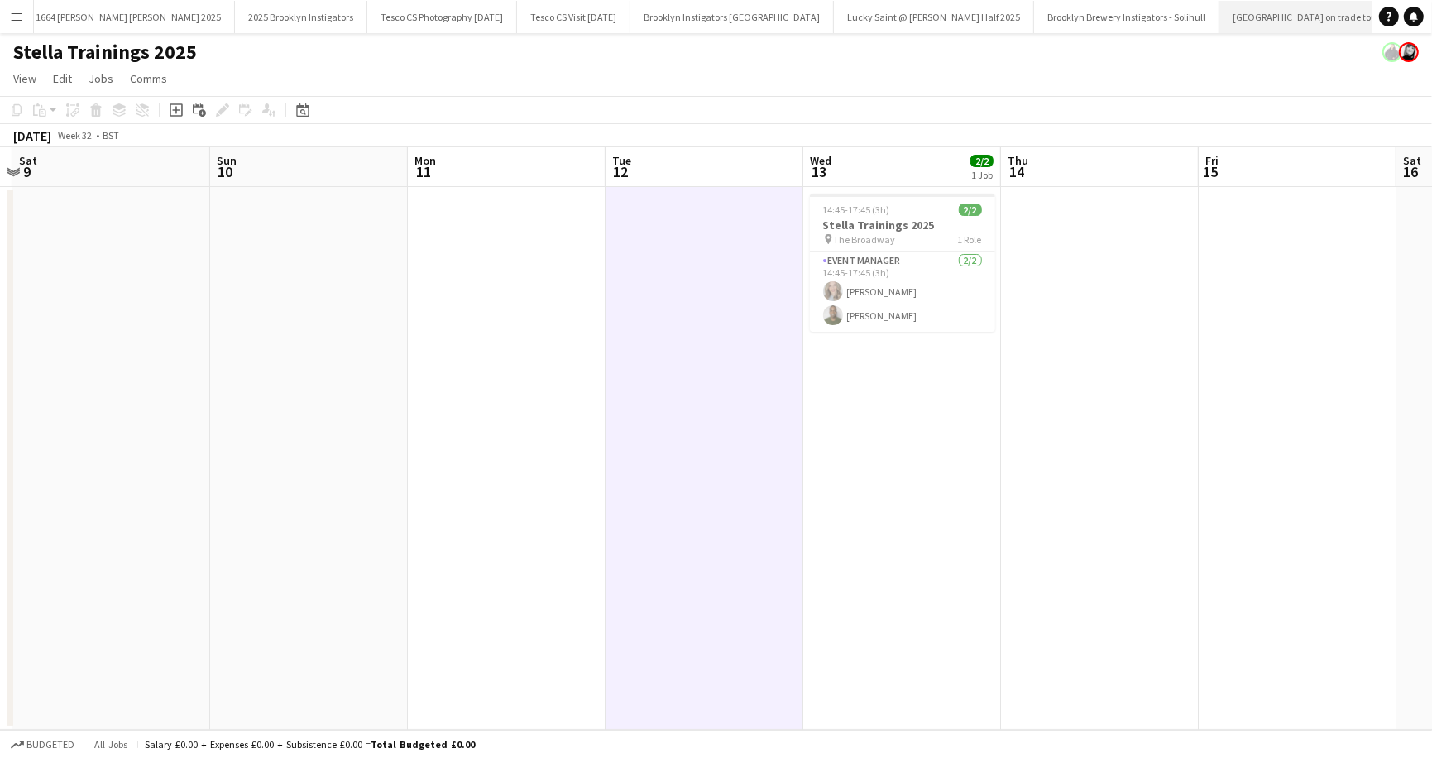
scroll to position [0, 247]
click at [21, 17] on app-icon "Menu" at bounding box center [16, 16] width 13 height 13
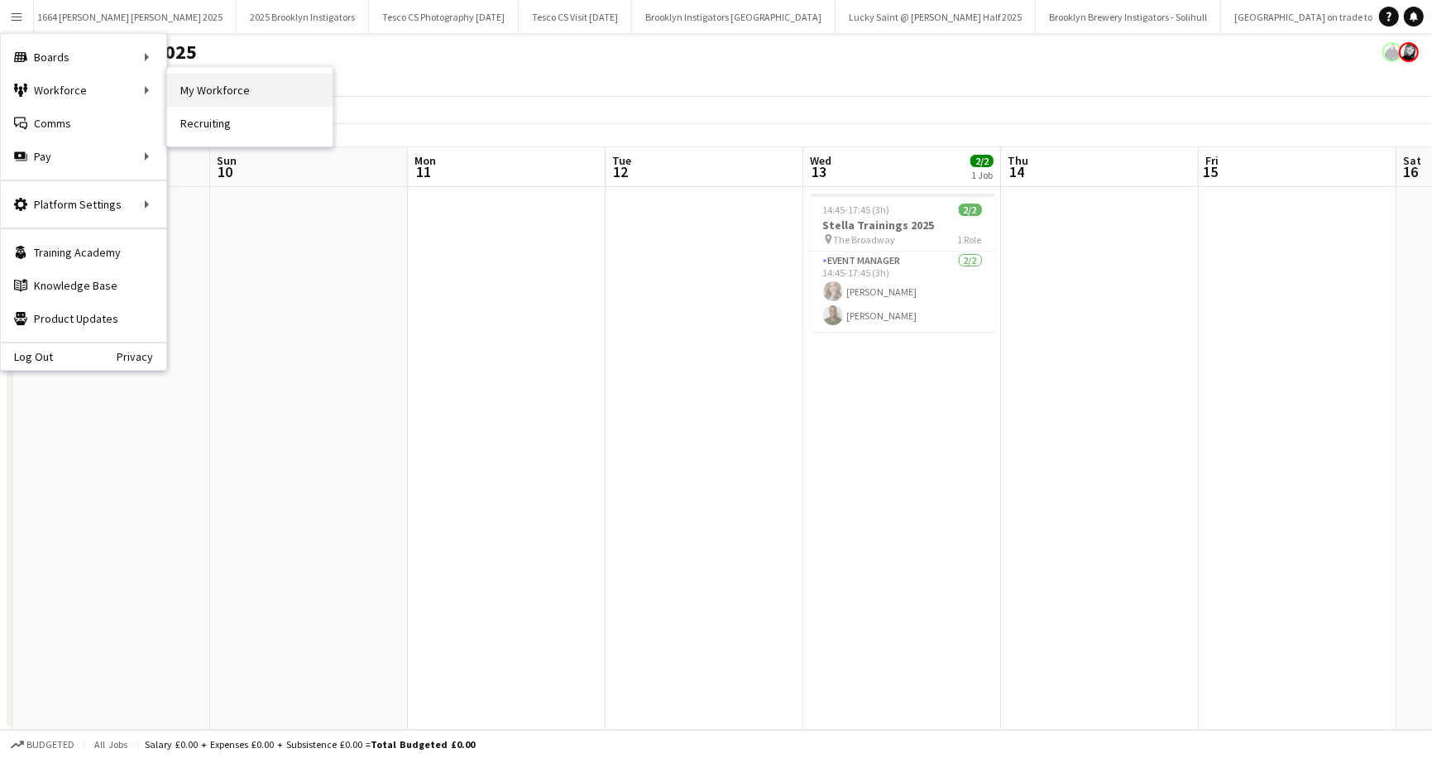
click at [220, 92] on link "My Workforce" at bounding box center [249, 90] width 165 height 33
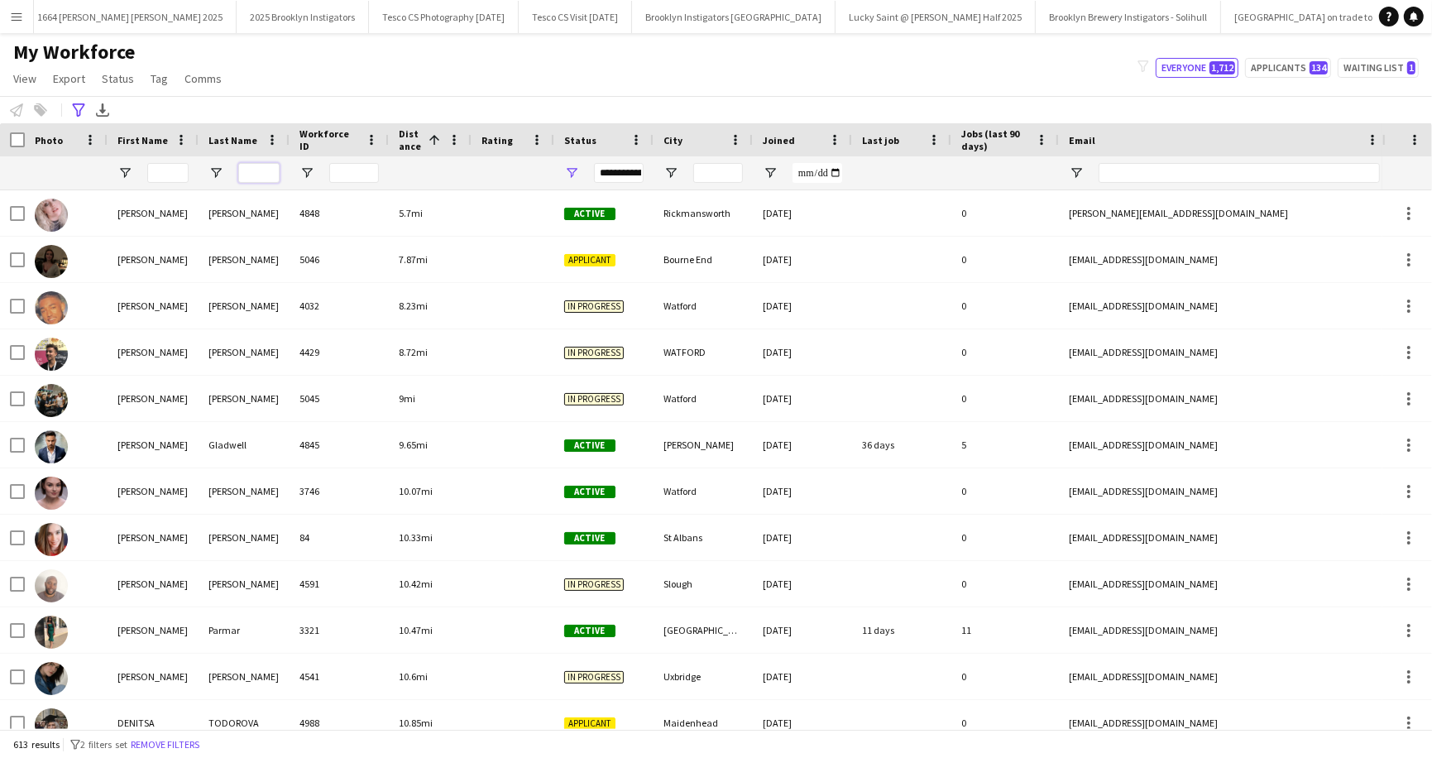
click at [254, 178] on input "Last Name Filter Input" at bounding box center [258, 173] width 41 height 20
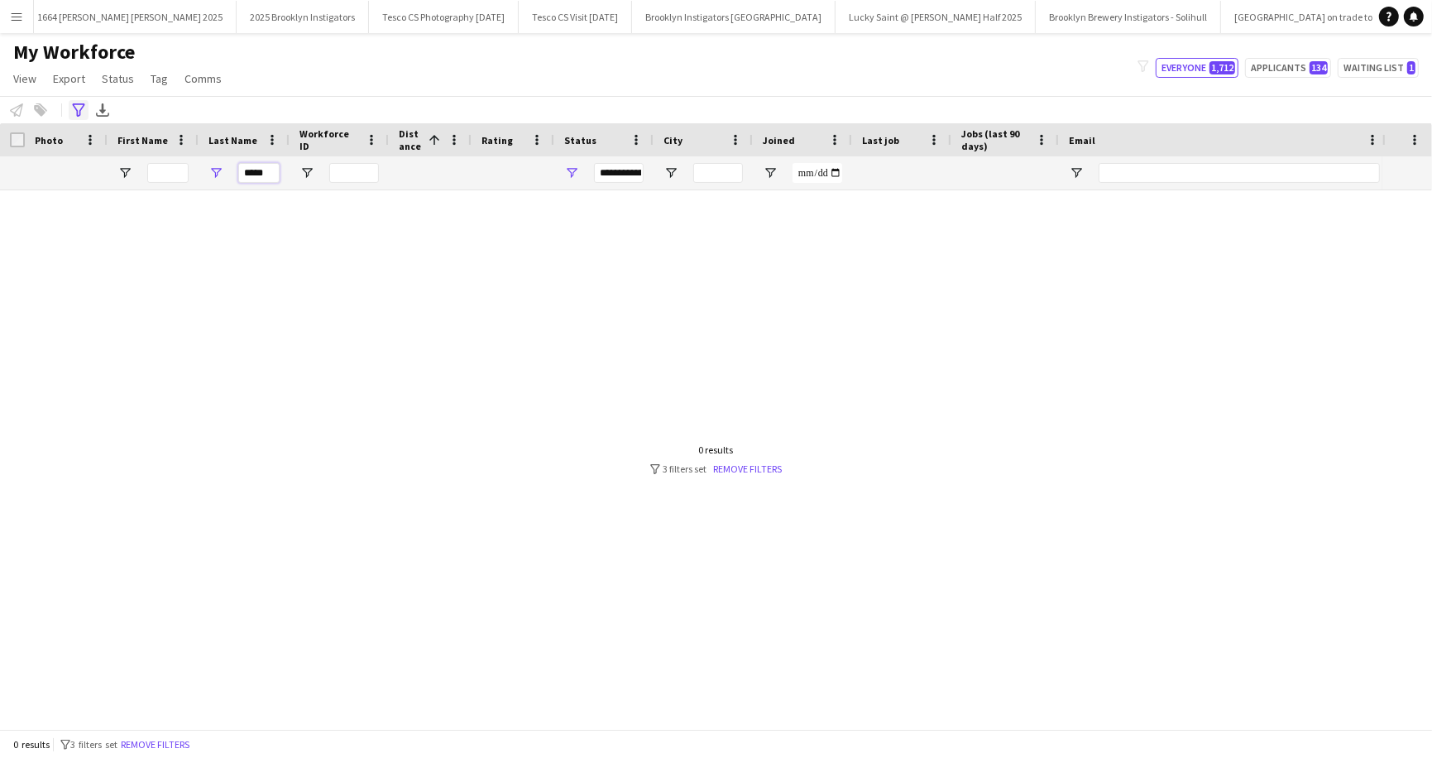
type input "*****"
click at [82, 111] on icon "Advanced filters" at bounding box center [78, 109] width 13 height 13
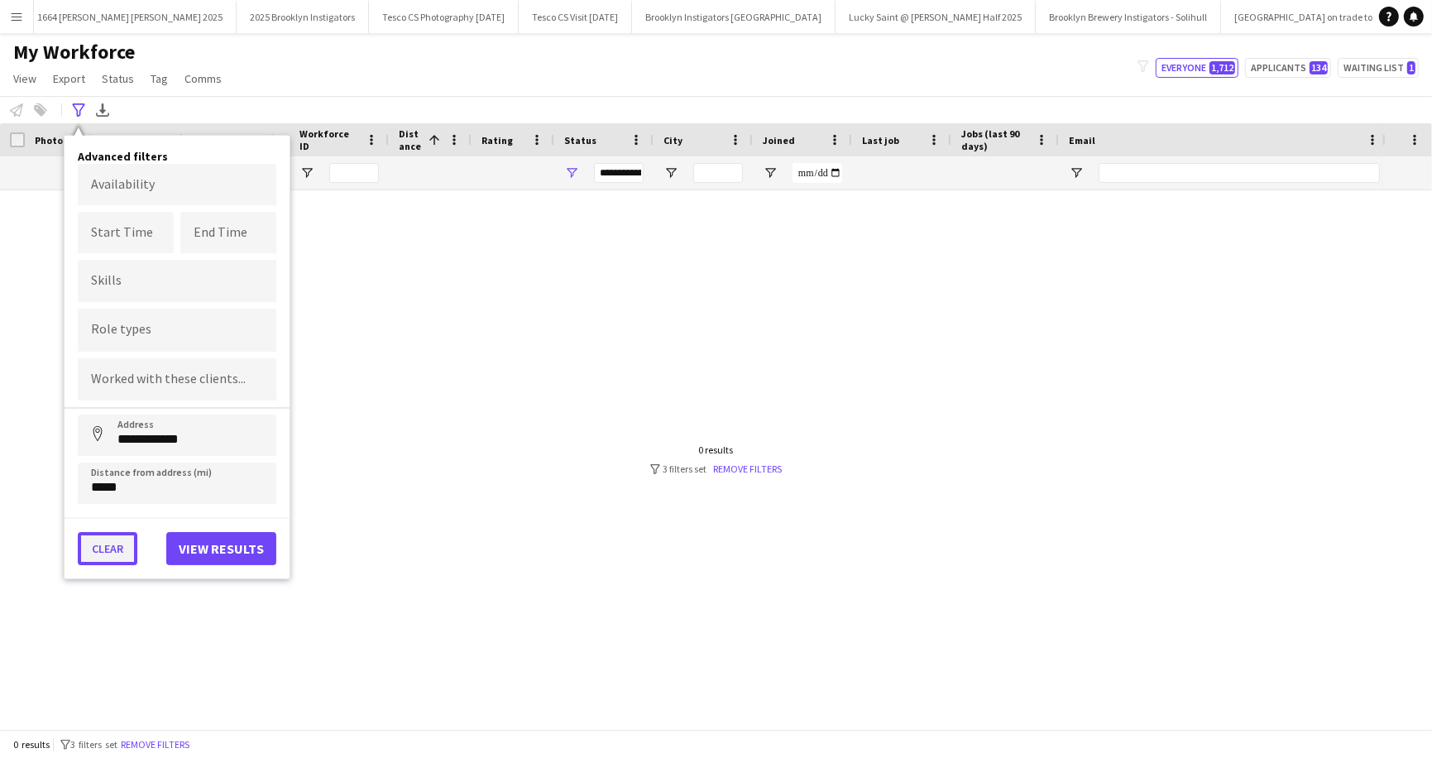
click at [103, 548] on button "Clear" at bounding box center [108, 548] width 60 height 33
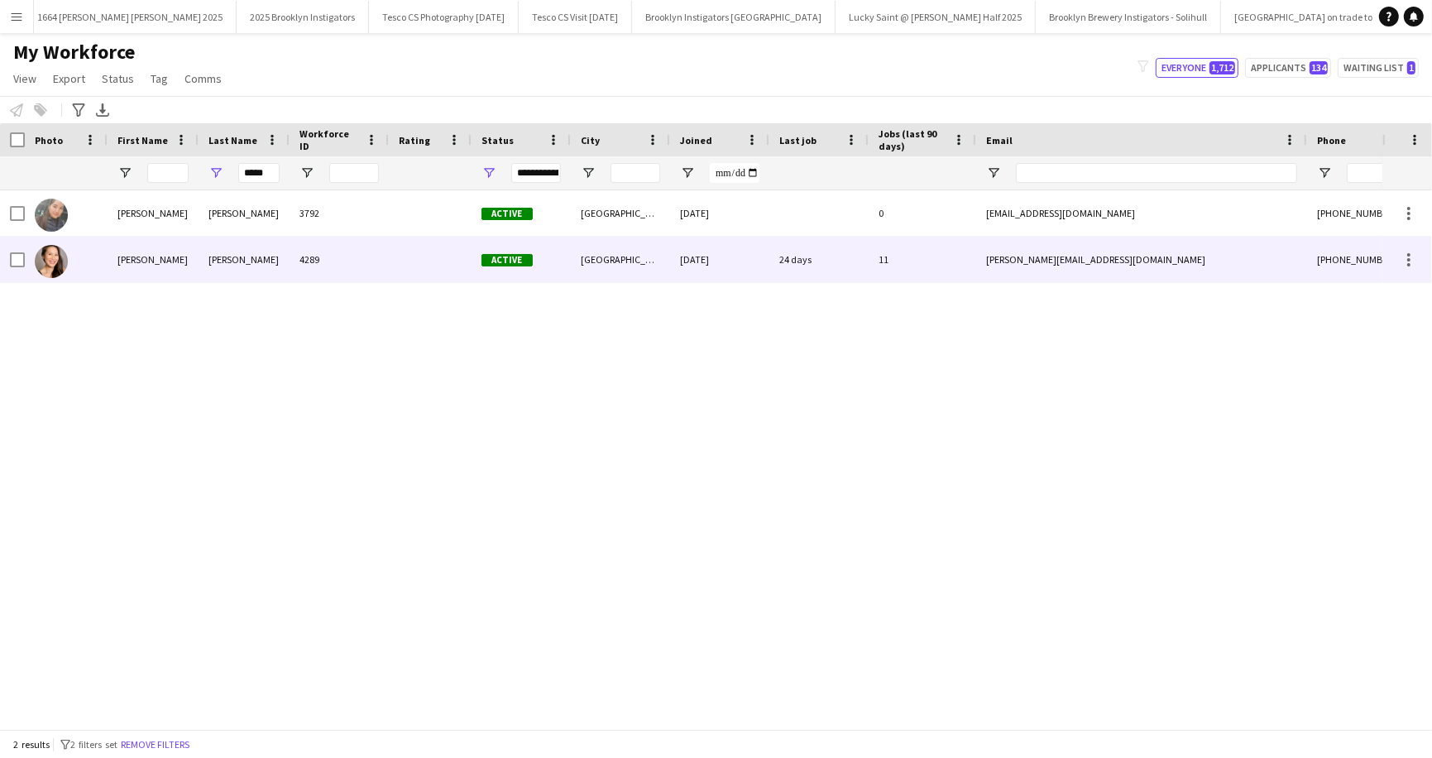
click at [181, 258] on div "[PERSON_NAME]" at bounding box center [153, 260] width 91 height 46
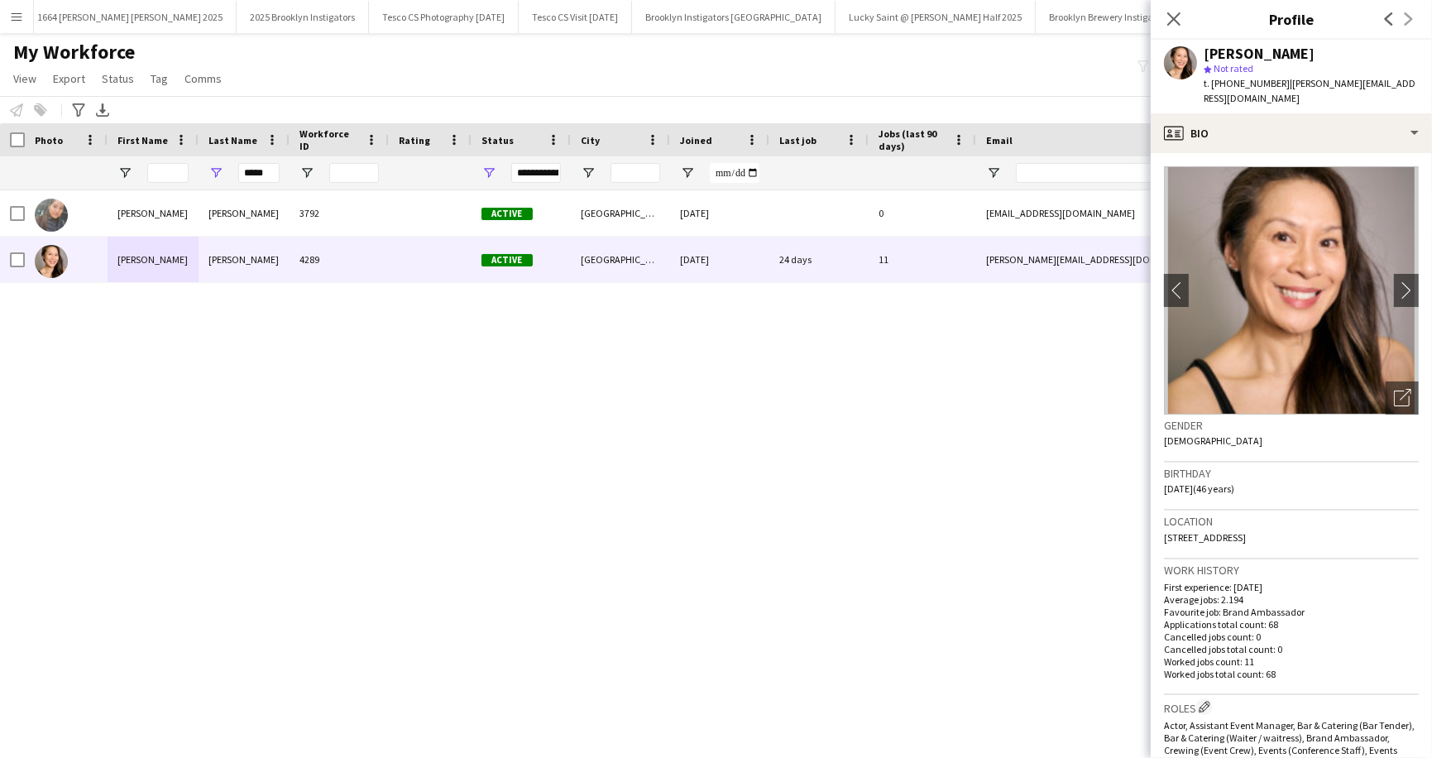
drag, startPoint x: 1281, startPoint y: 523, endPoint x: 1334, endPoint y: 523, distance: 52.9
click at [1334, 523] on div "Location [STREET_ADDRESS]" at bounding box center [1291, 534] width 255 height 48
copy span "LS17 7TJ"
